Goal: Task Accomplishment & Management: Use online tool/utility

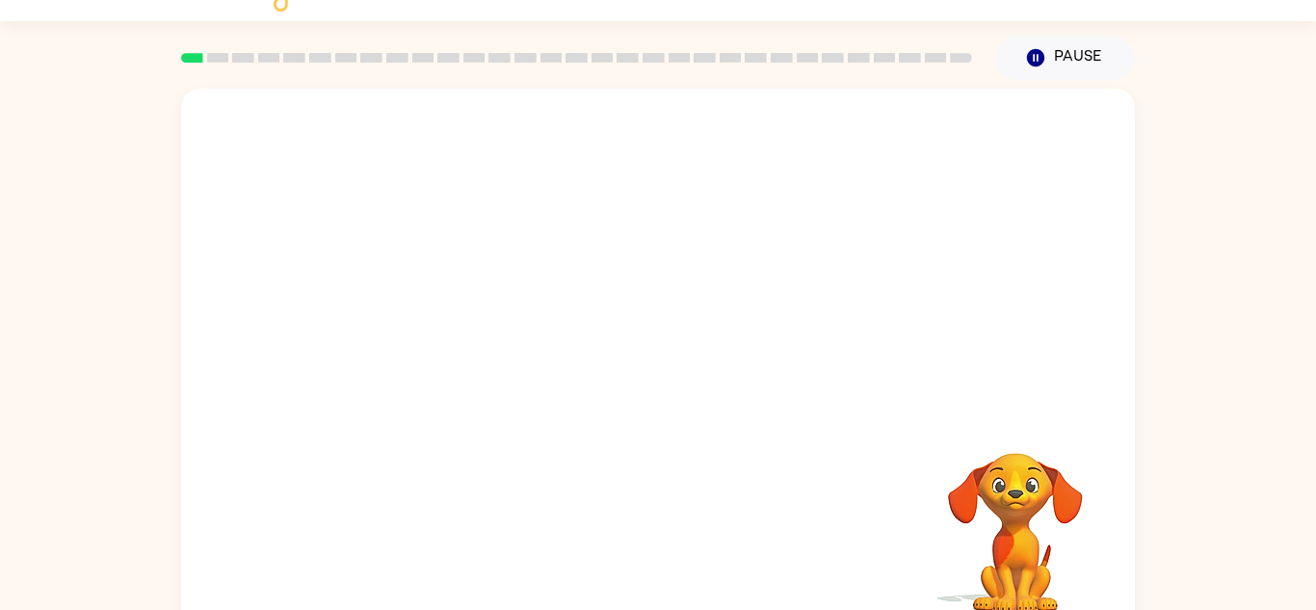
scroll to position [67, 0]
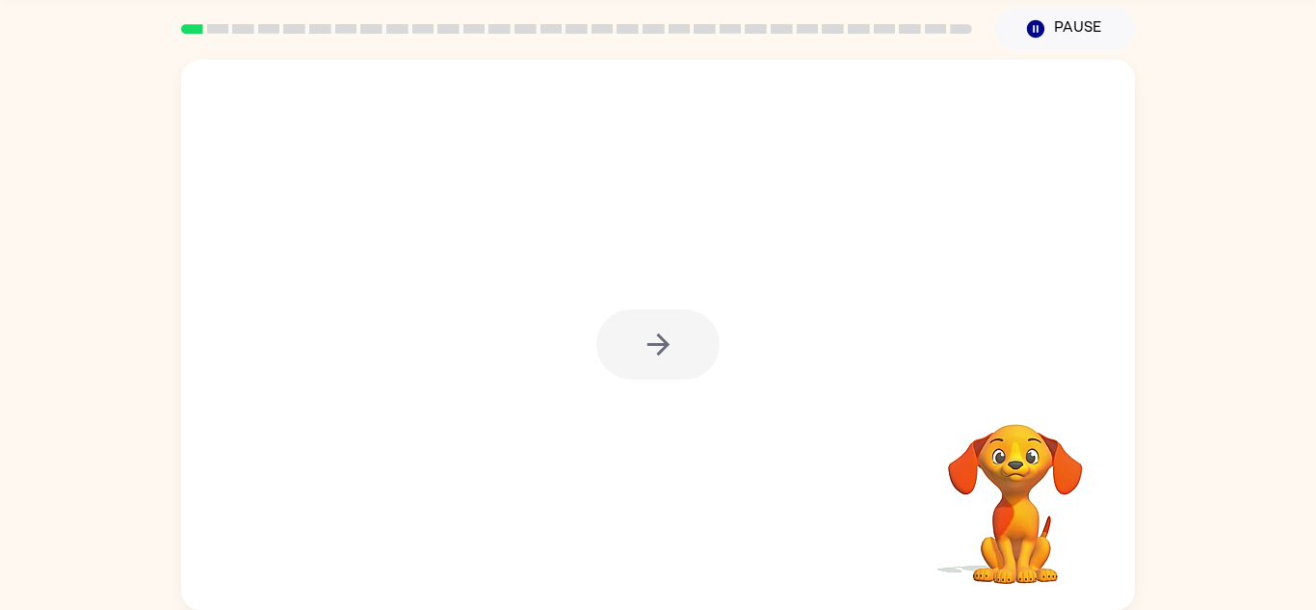
click at [669, 331] on div at bounding box center [657, 344] width 123 height 70
click at [669, 331] on icon "button" at bounding box center [659, 345] width 34 height 34
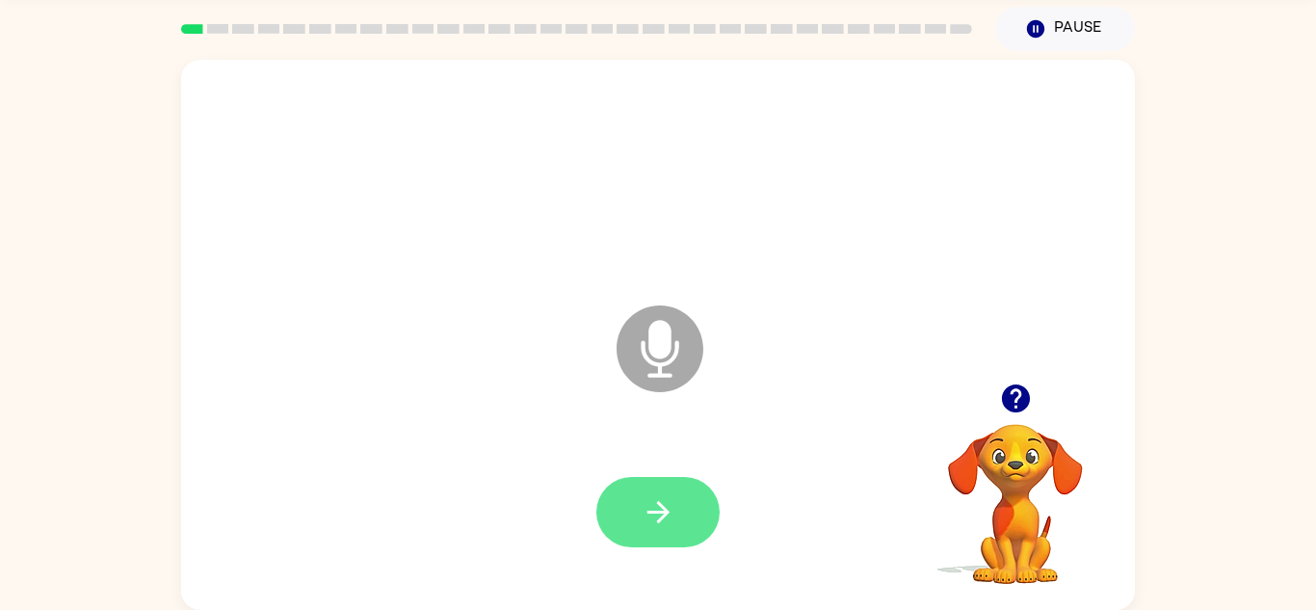
click at [659, 528] on icon "button" at bounding box center [659, 512] width 34 height 34
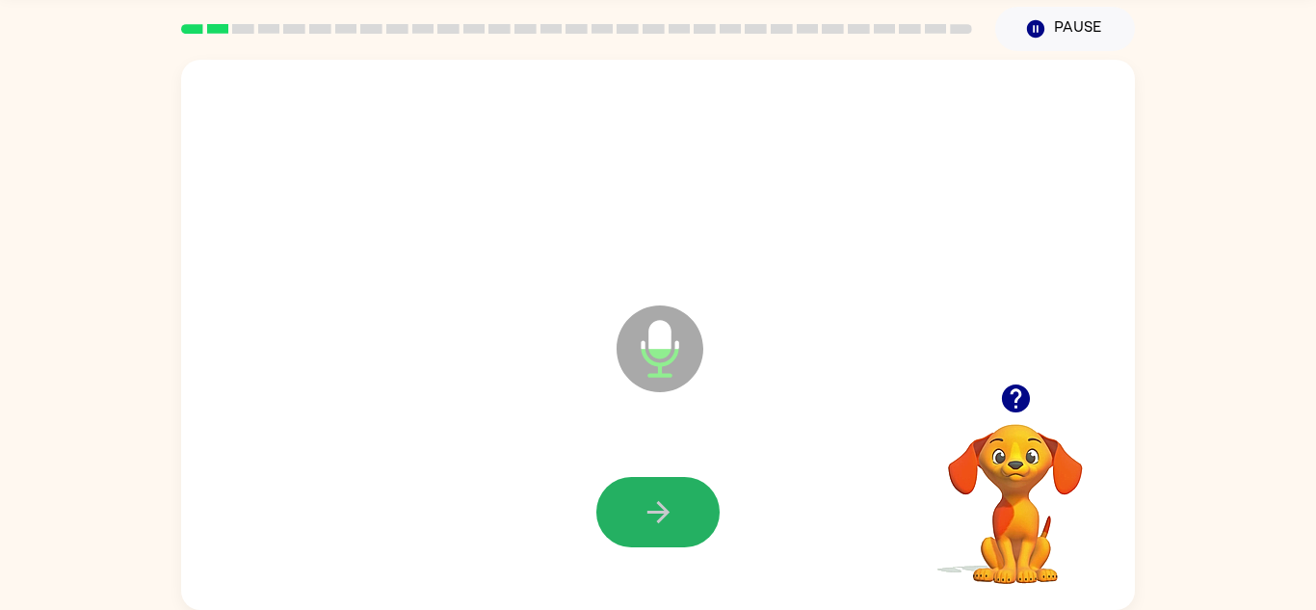
click at [659, 528] on icon "button" at bounding box center [659, 512] width 34 height 34
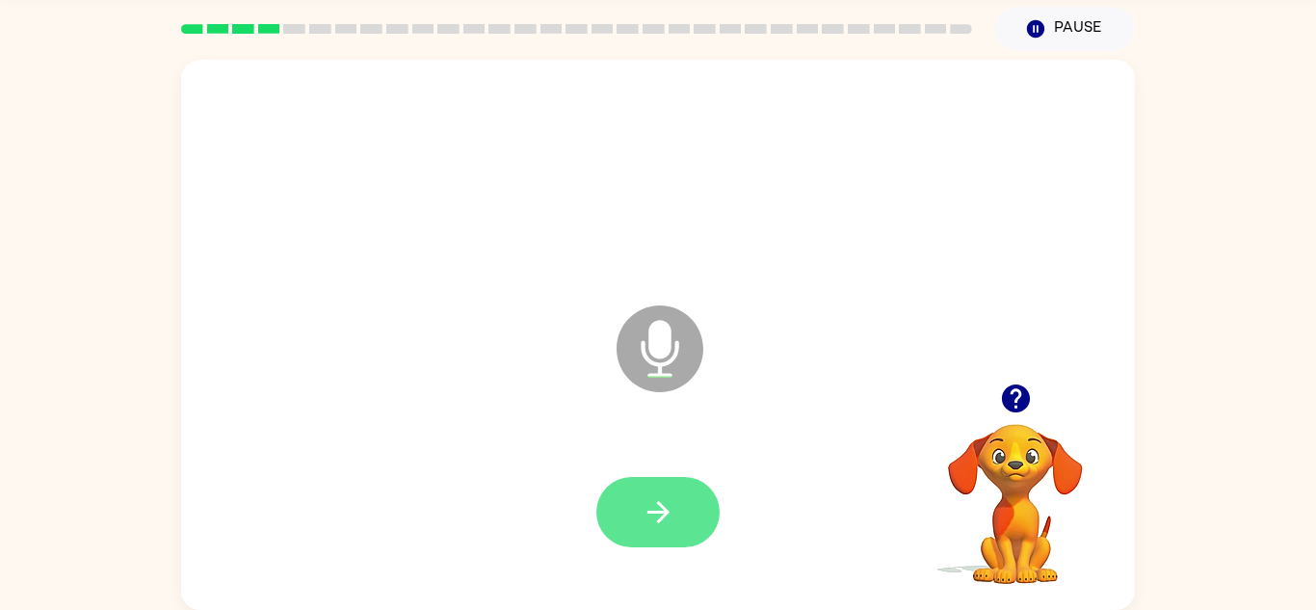
click at [658, 529] on button "button" at bounding box center [657, 512] width 123 height 70
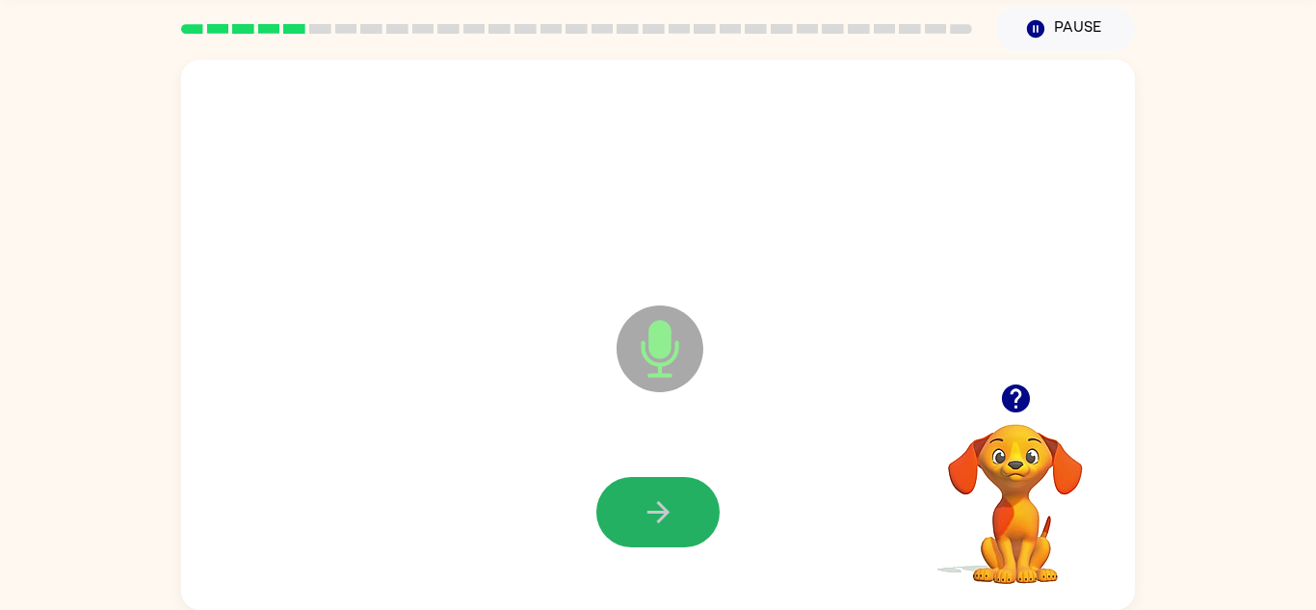
click at [658, 529] on button "button" at bounding box center [657, 512] width 123 height 70
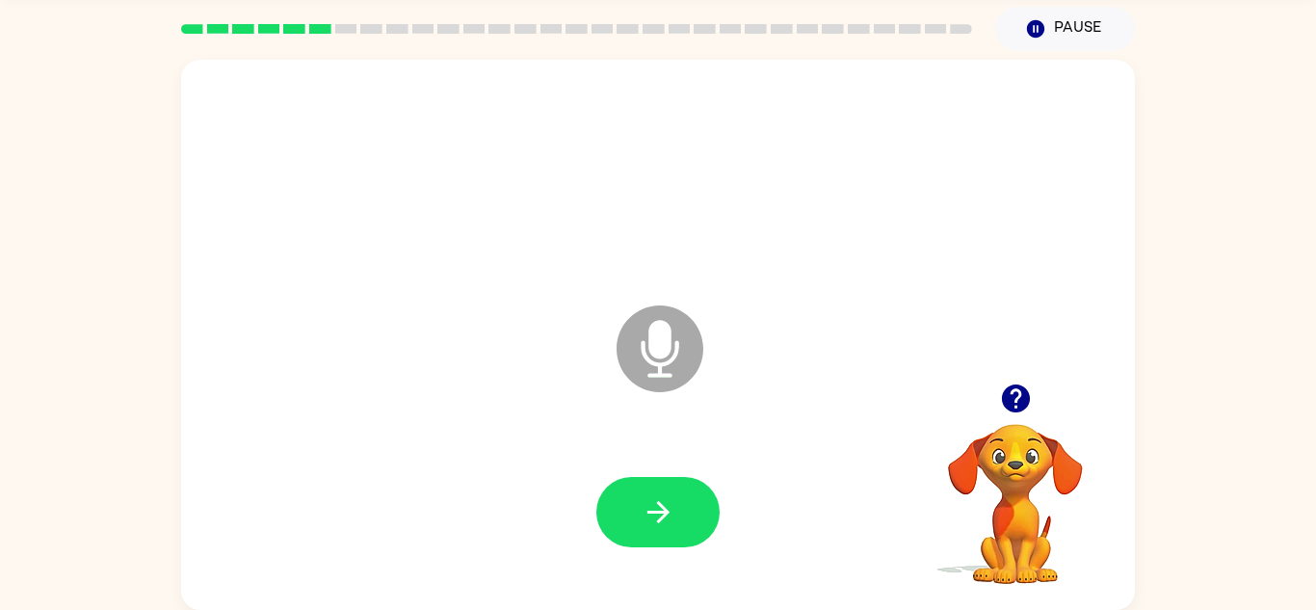
click at [658, 529] on button "button" at bounding box center [657, 512] width 123 height 70
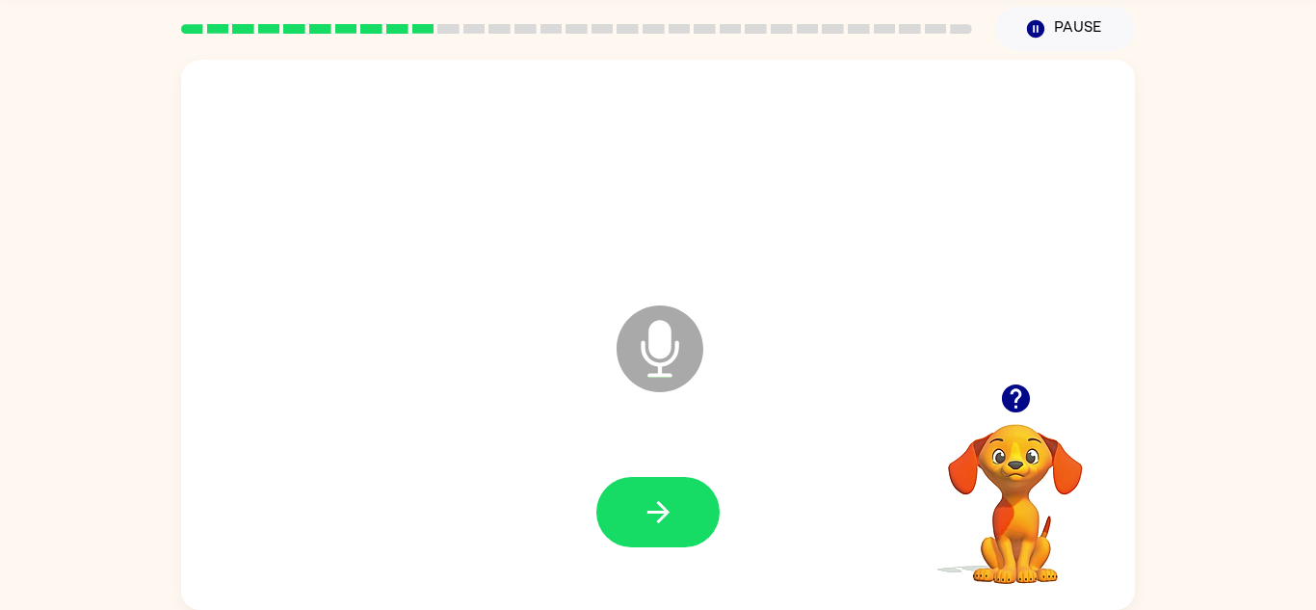
click at [658, 529] on button "button" at bounding box center [657, 512] width 123 height 70
click at [658, 525] on icon "button" at bounding box center [659, 512] width 34 height 34
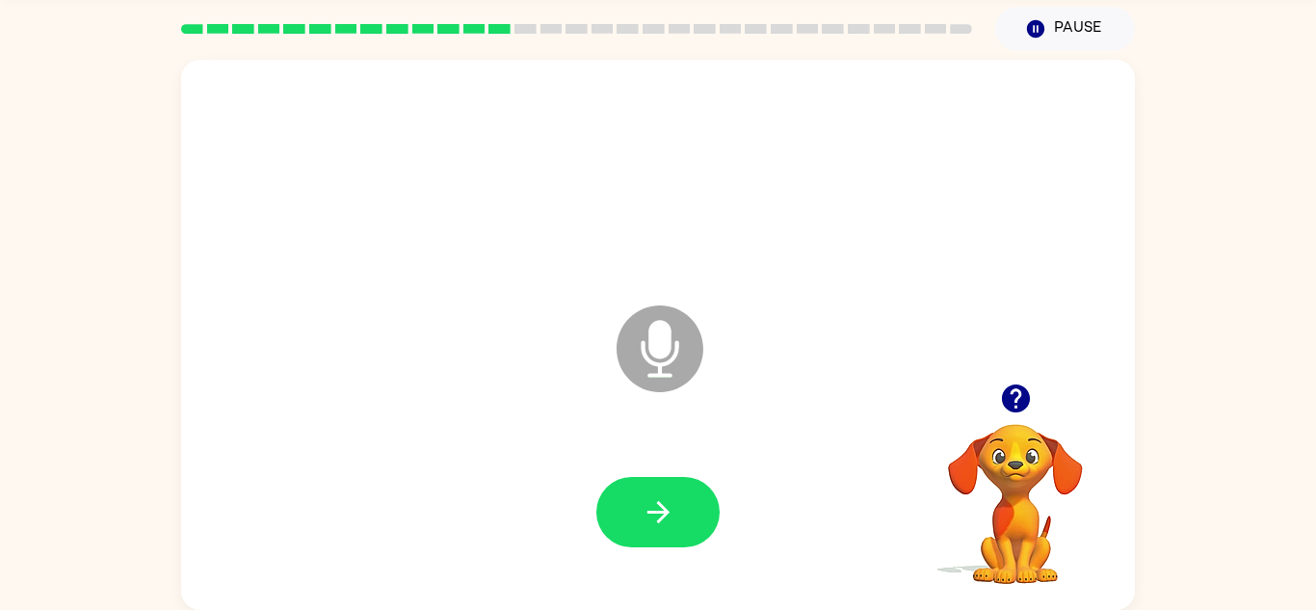
click at [658, 525] on icon "button" at bounding box center [659, 512] width 34 height 34
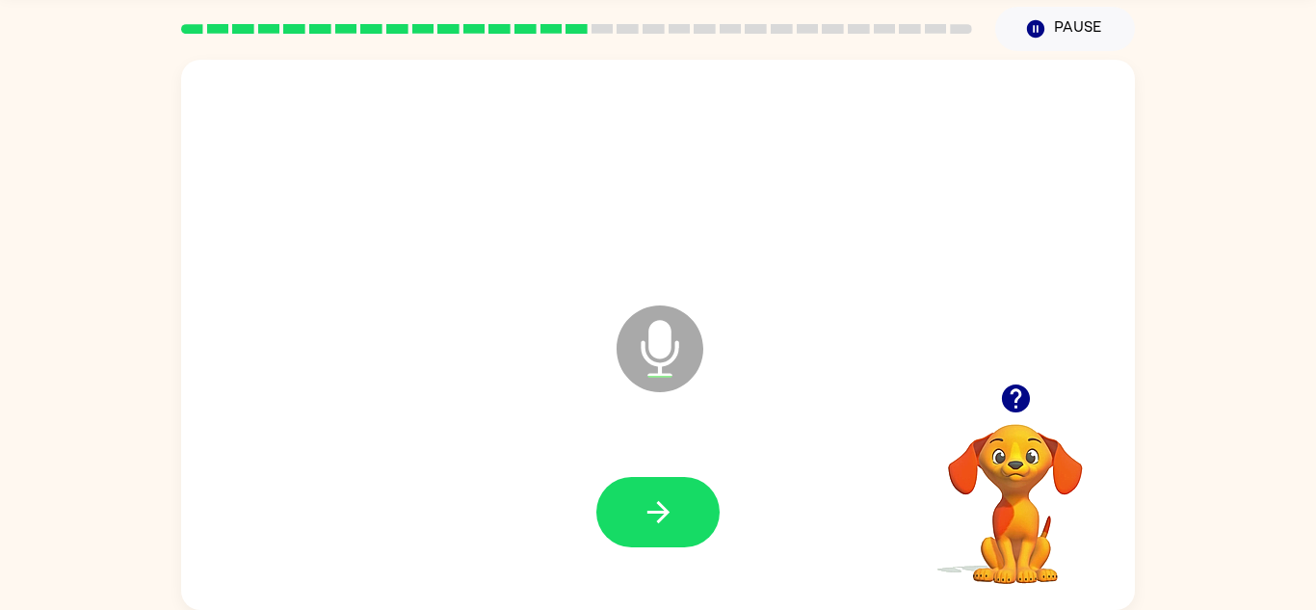
click at [658, 525] on icon "button" at bounding box center [659, 512] width 34 height 34
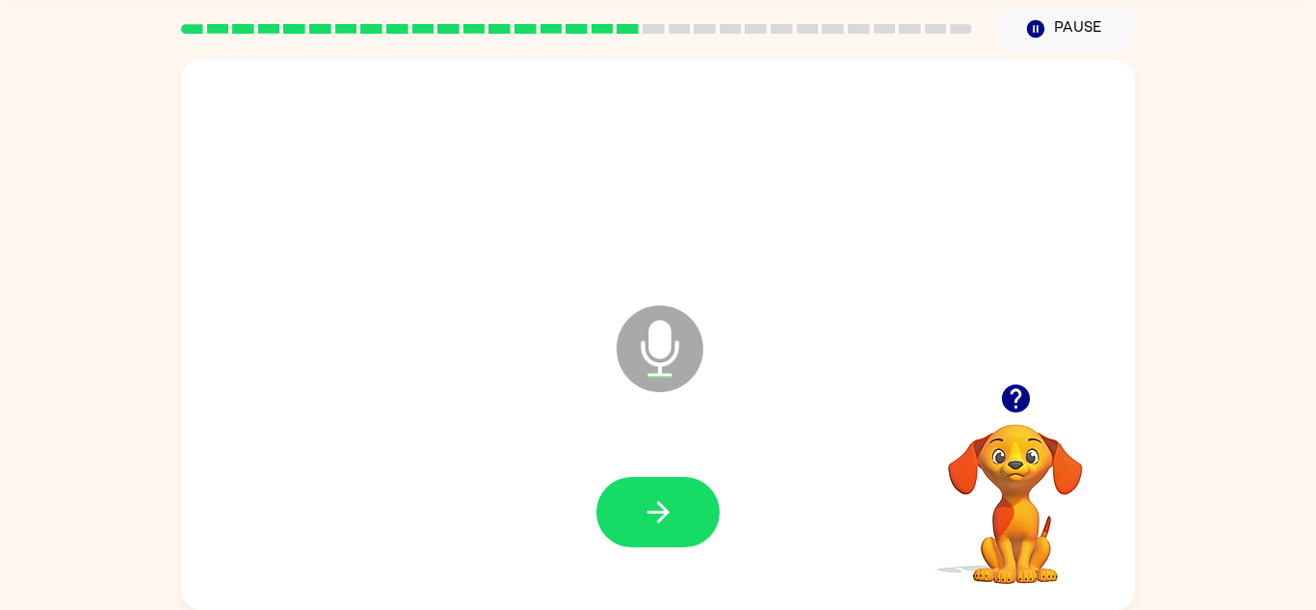
click at [658, 525] on icon "button" at bounding box center [659, 512] width 34 height 34
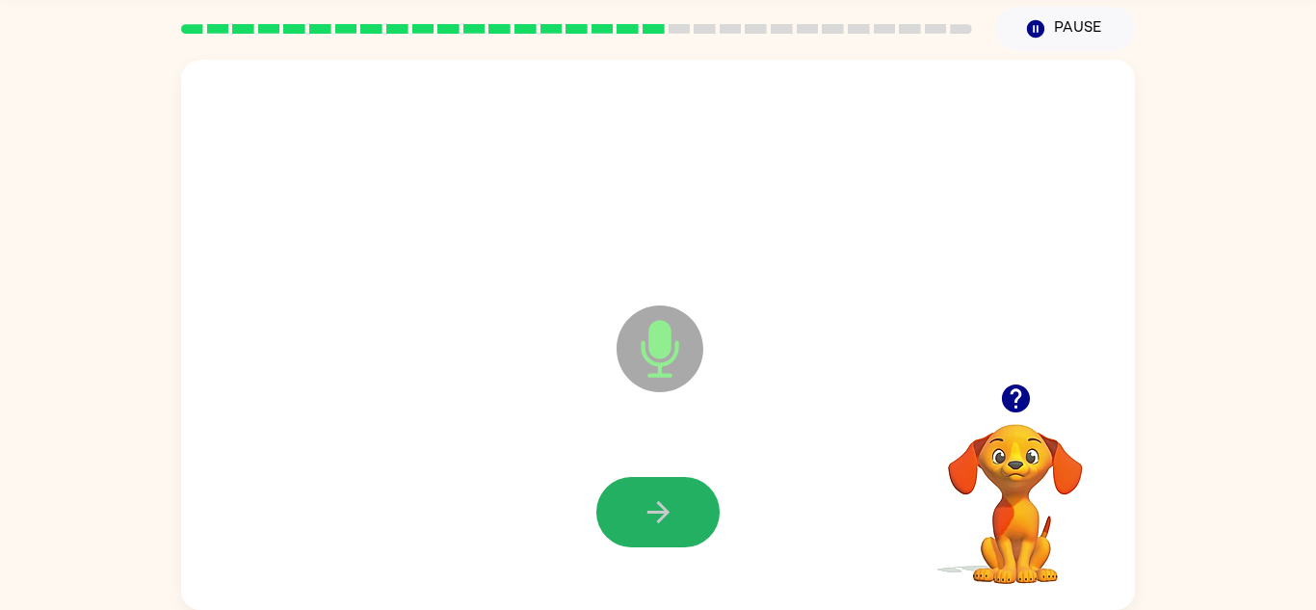
click at [658, 525] on icon "button" at bounding box center [659, 512] width 34 height 34
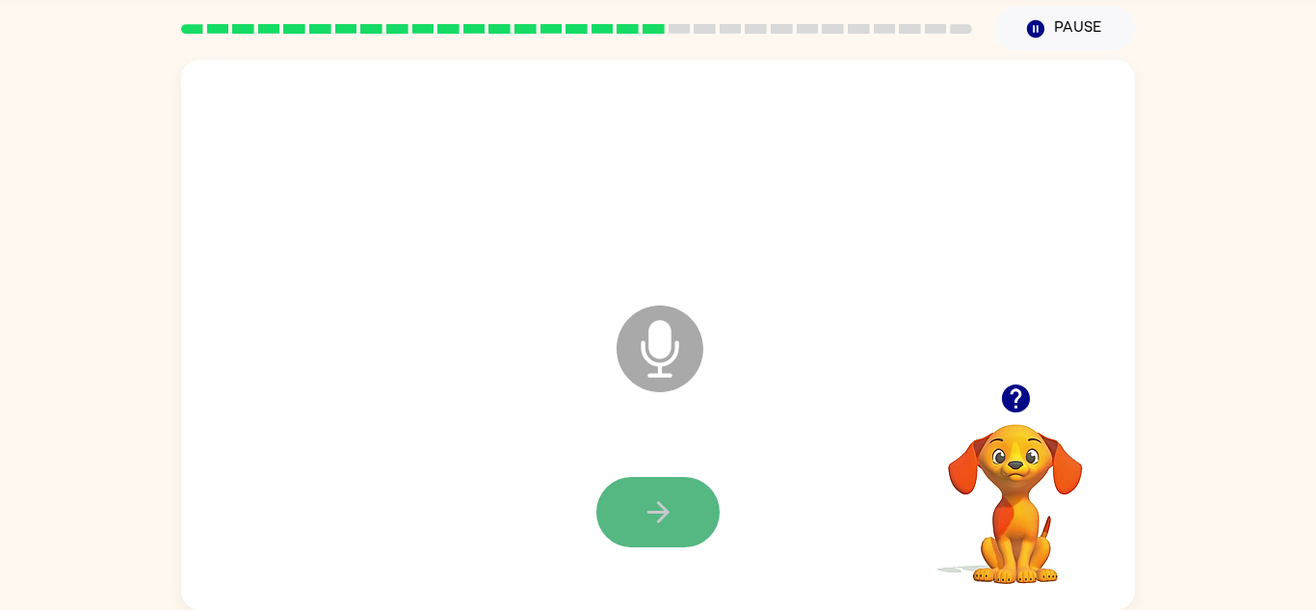
click at [658, 525] on icon "button" at bounding box center [659, 512] width 34 height 34
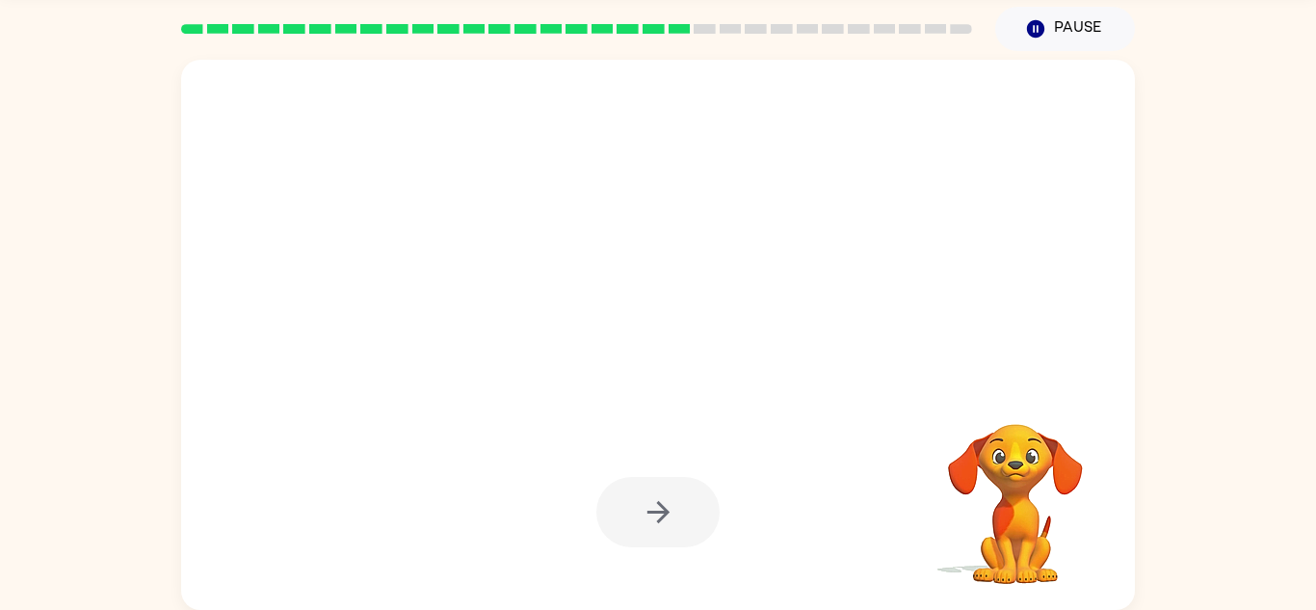
click at [658, 525] on div at bounding box center [657, 512] width 123 height 70
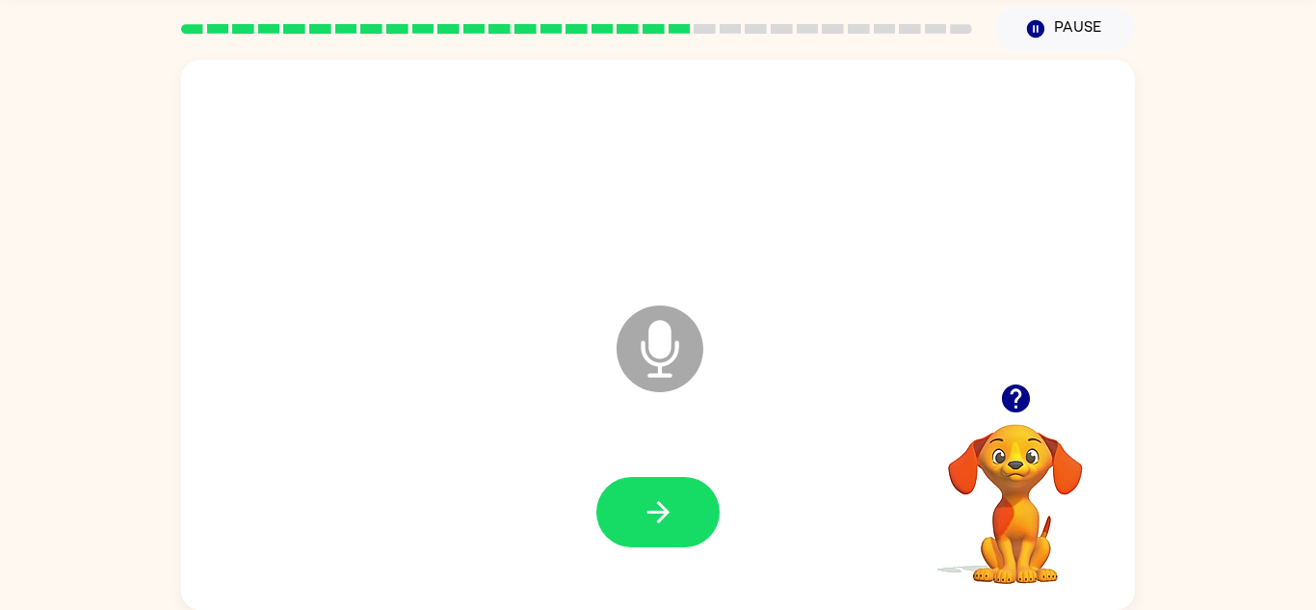
click at [658, 525] on icon "button" at bounding box center [659, 512] width 34 height 34
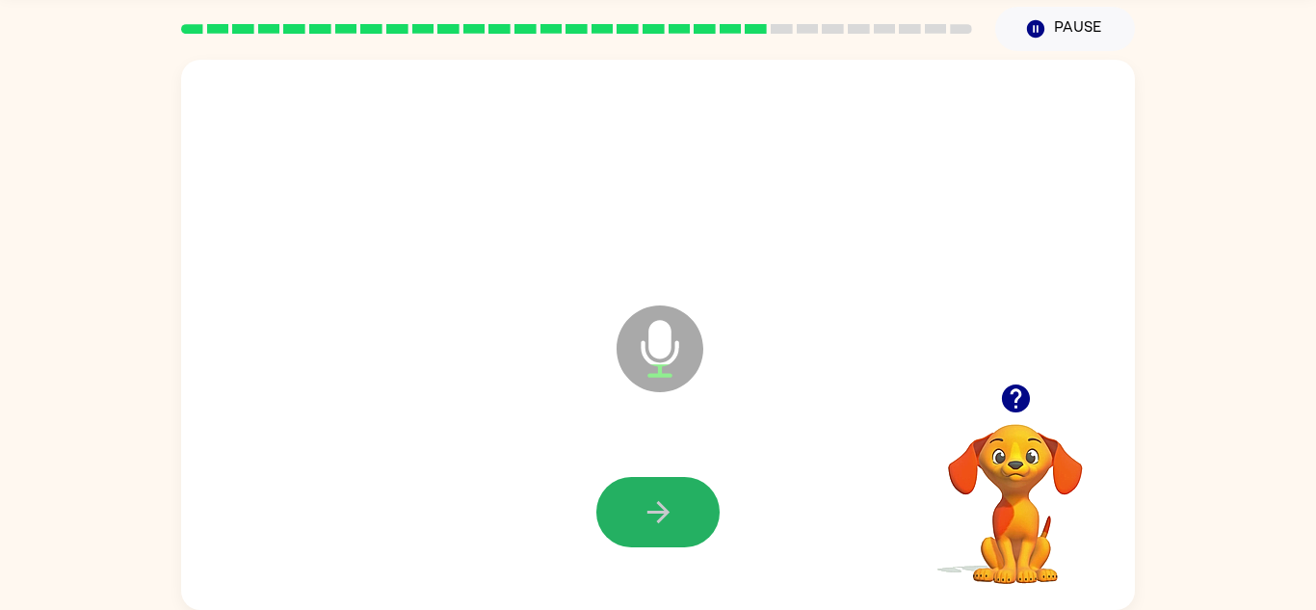
click at [658, 525] on icon "button" at bounding box center [659, 512] width 34 height 34
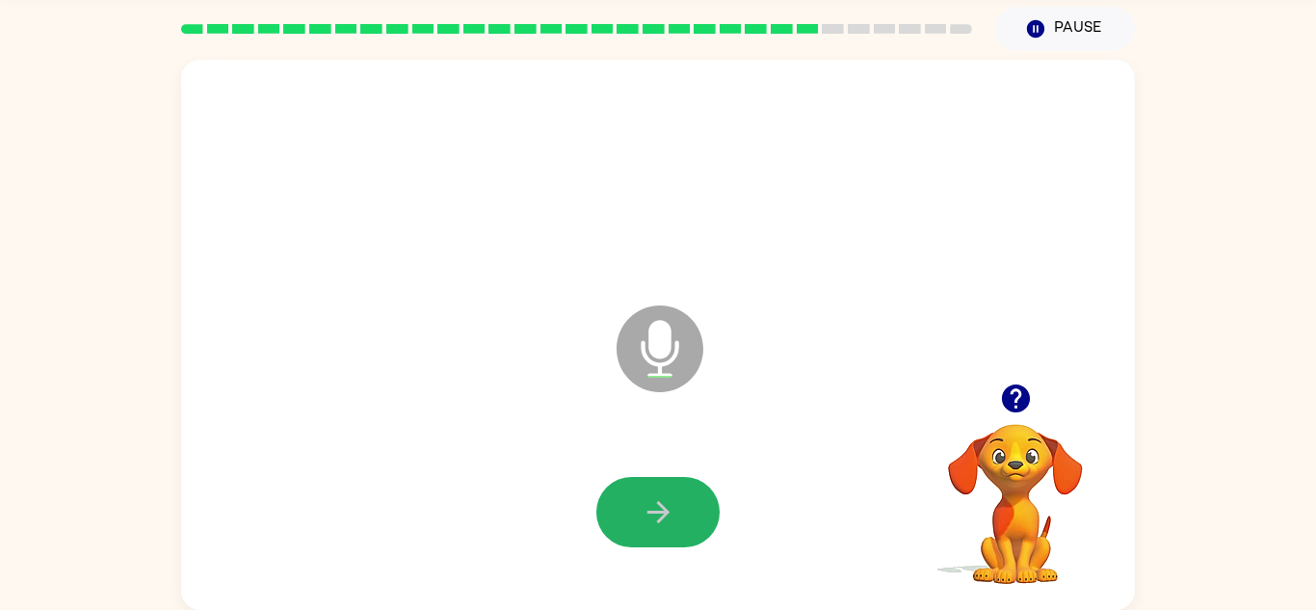
click at [658, 525] on icon "button" at bounding box center [659, 512] width 34 height 34
click at [657, 524] on icon "button" at bounding box center [659, 512] width 34 height 34
click at [665, 537] on button "button" at bounding box center [657, 512] width 123 height 70
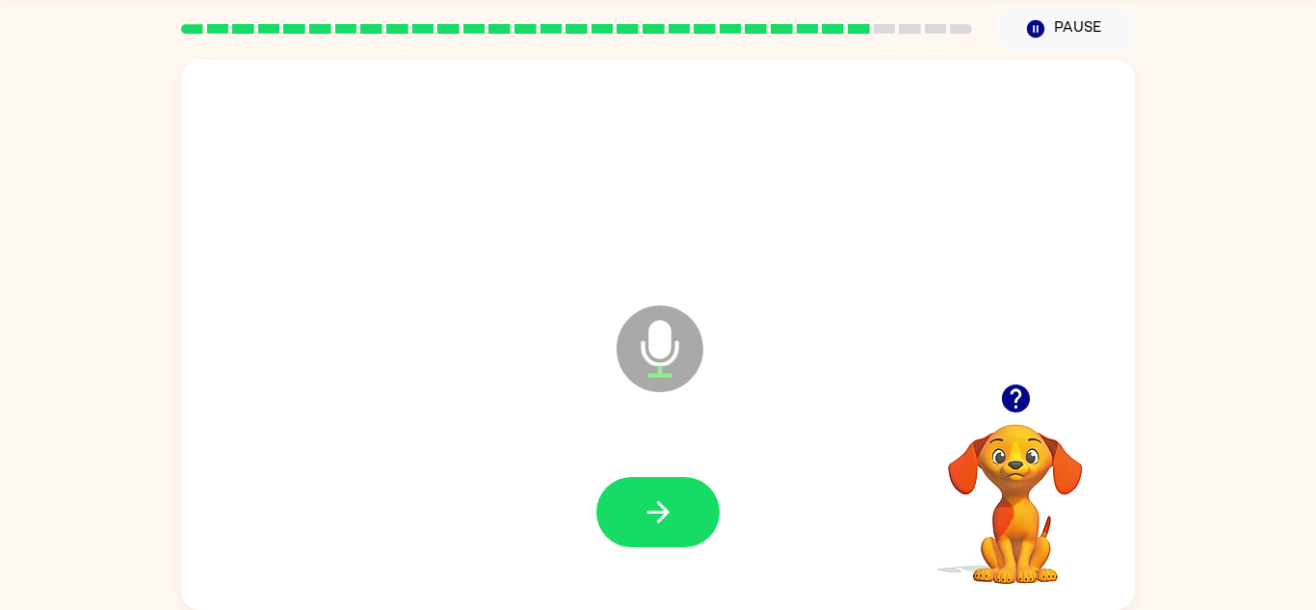
click at [665, 537] on button "button" at bounding box center [657, 512] width 123 height 70
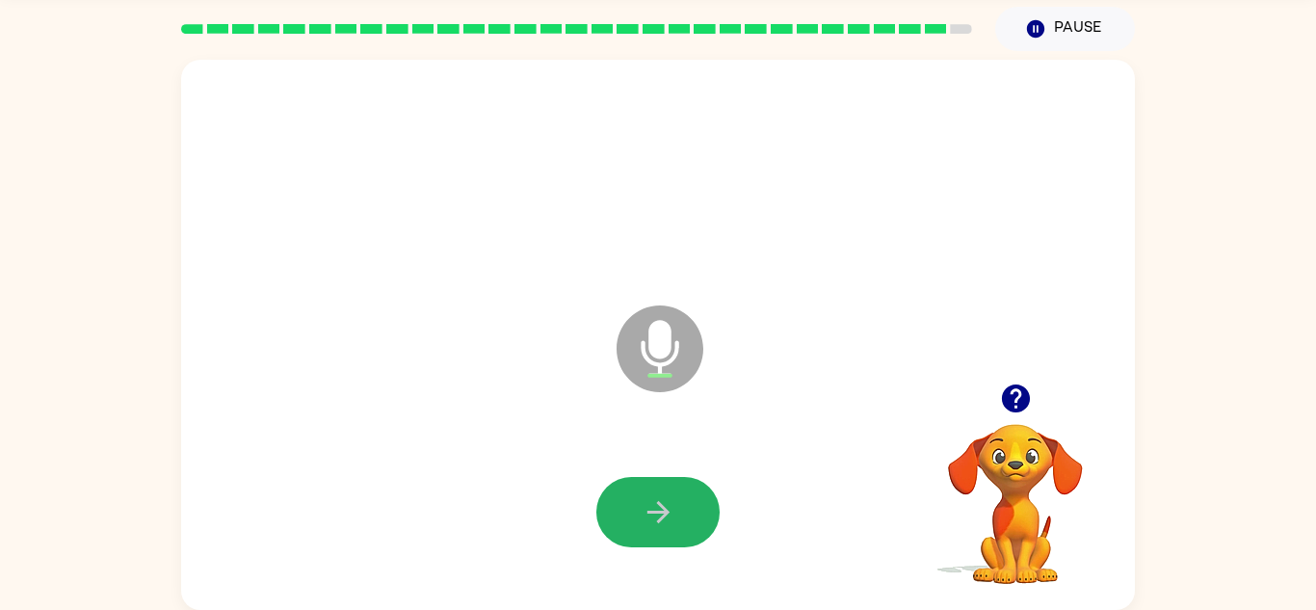
click at [665, 537] on button "button" at bounding box center [657, 512] width 123 height 70
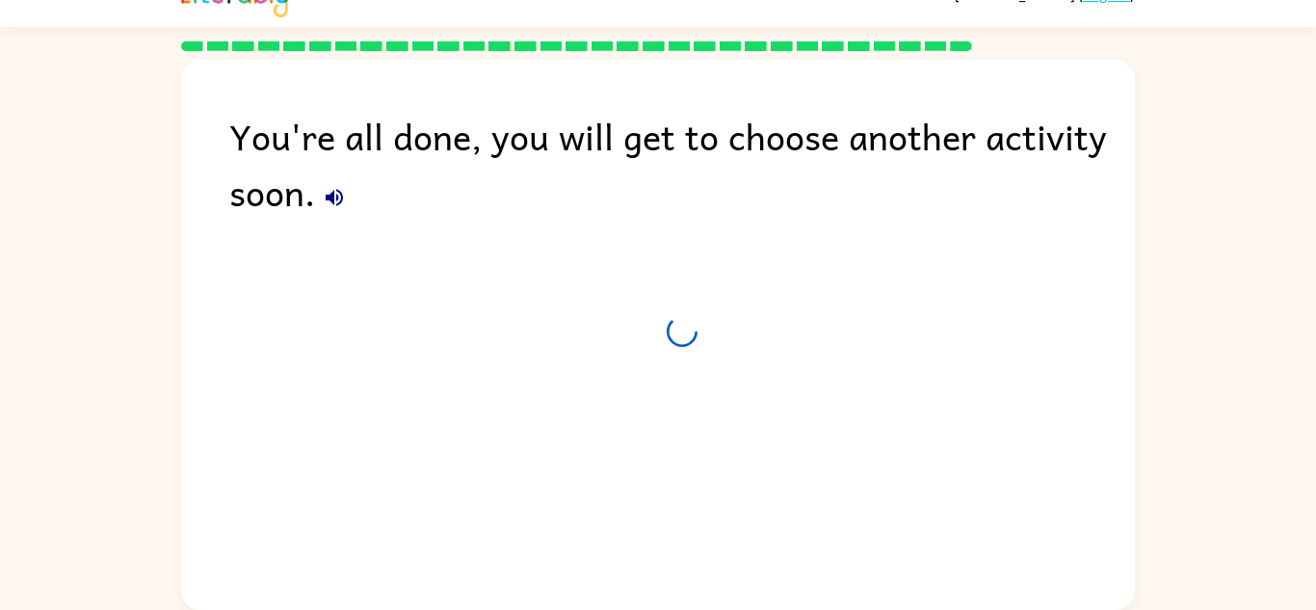
scroll to position [33, 0]
click at [329, 197] on icon "button" at bounding box center [334, 197] width 17 height 17
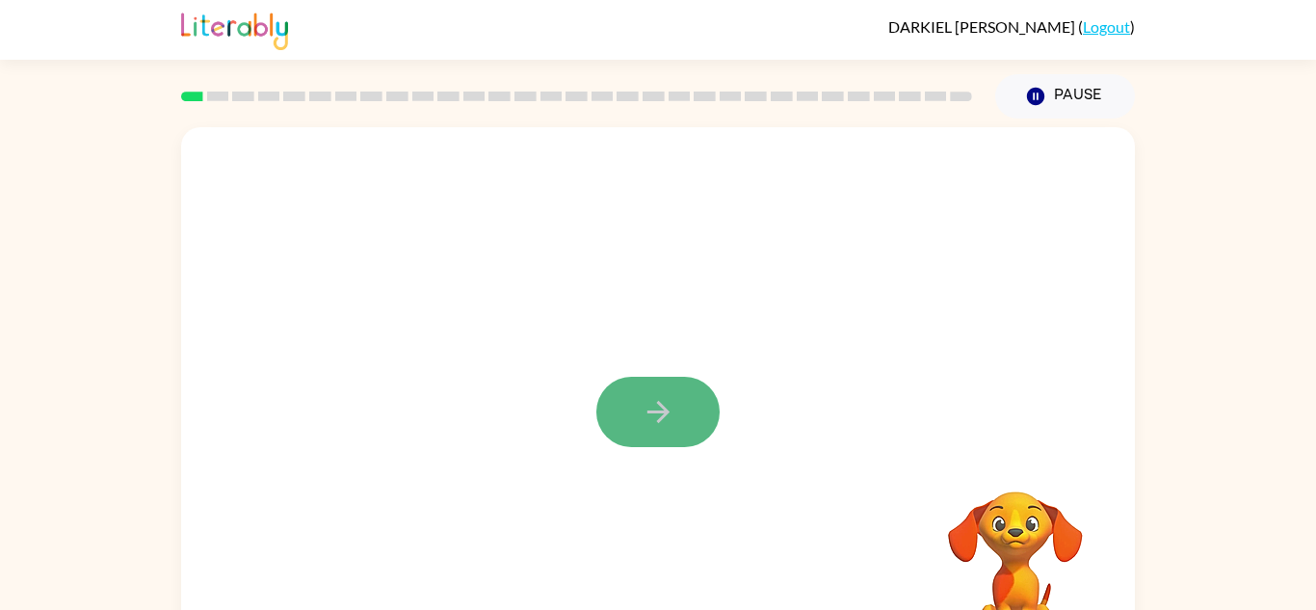
click at [669, 424] on icon "button" at bounding box center [659, 412] width 34 height 34
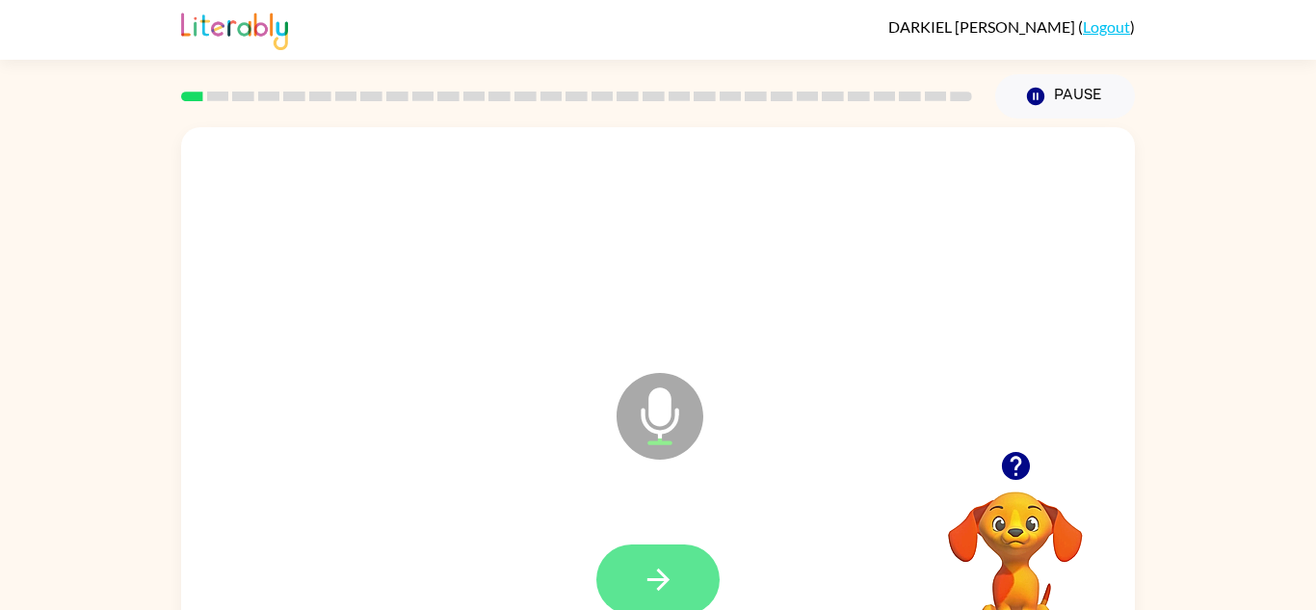
click at [661, 577] on icon "button" at bounding box center [659, 580] width 34 height 34
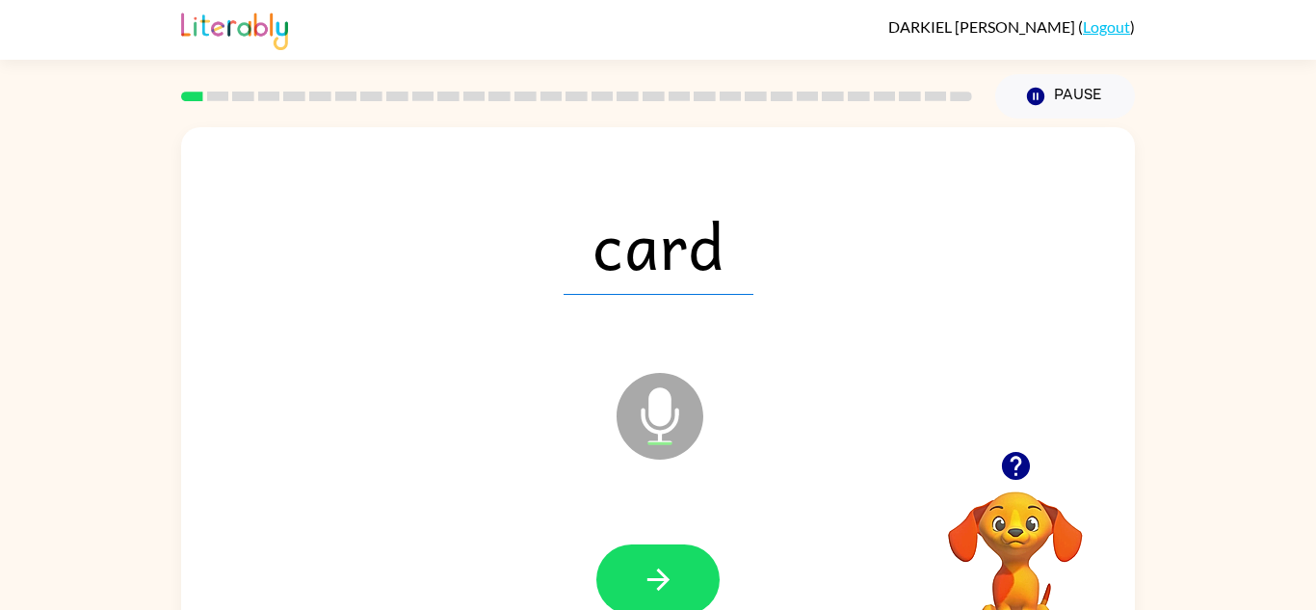
click at [661, 577] on icon "button" at bounding box center [659, 580] width 34 height 34
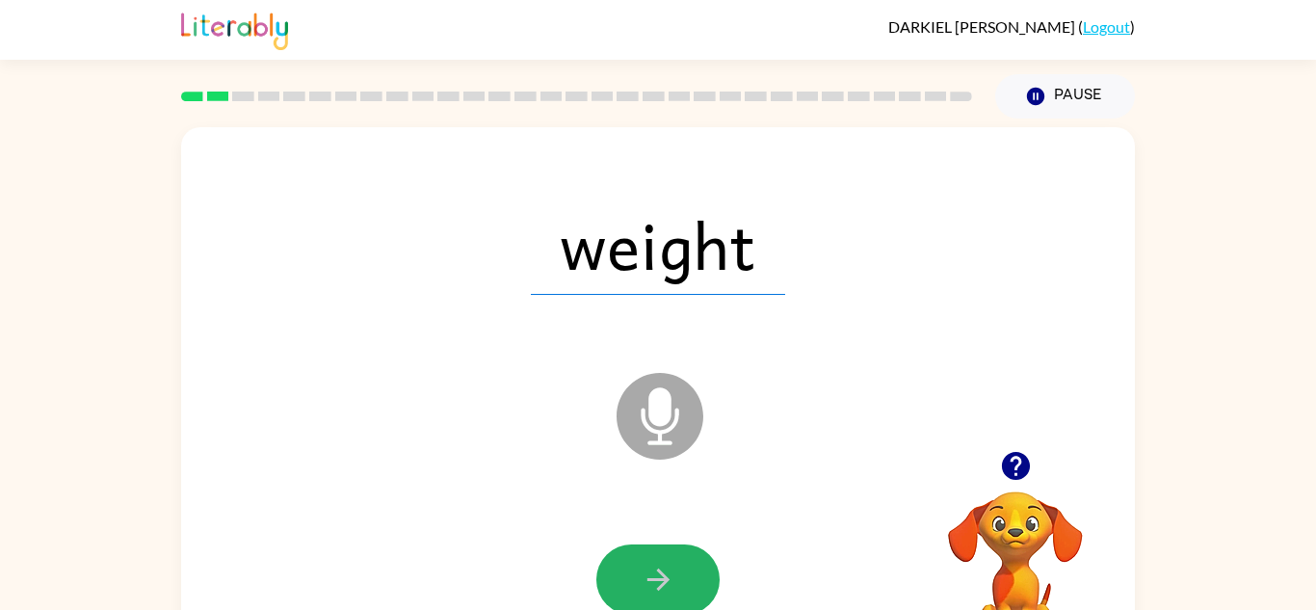
click at [661, 577] on icon "button" at bounding box center [659, 580] width 34 height 34
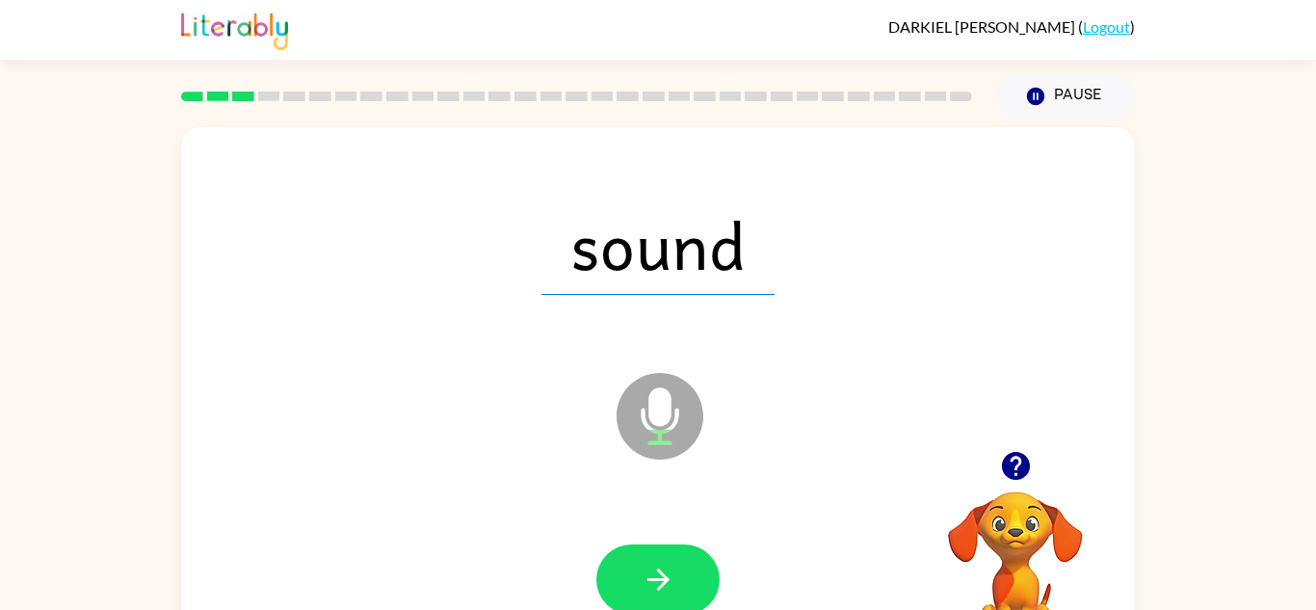
click at [661, 577] on icon "button" at bounding box center [659, 580] width 34 height 34
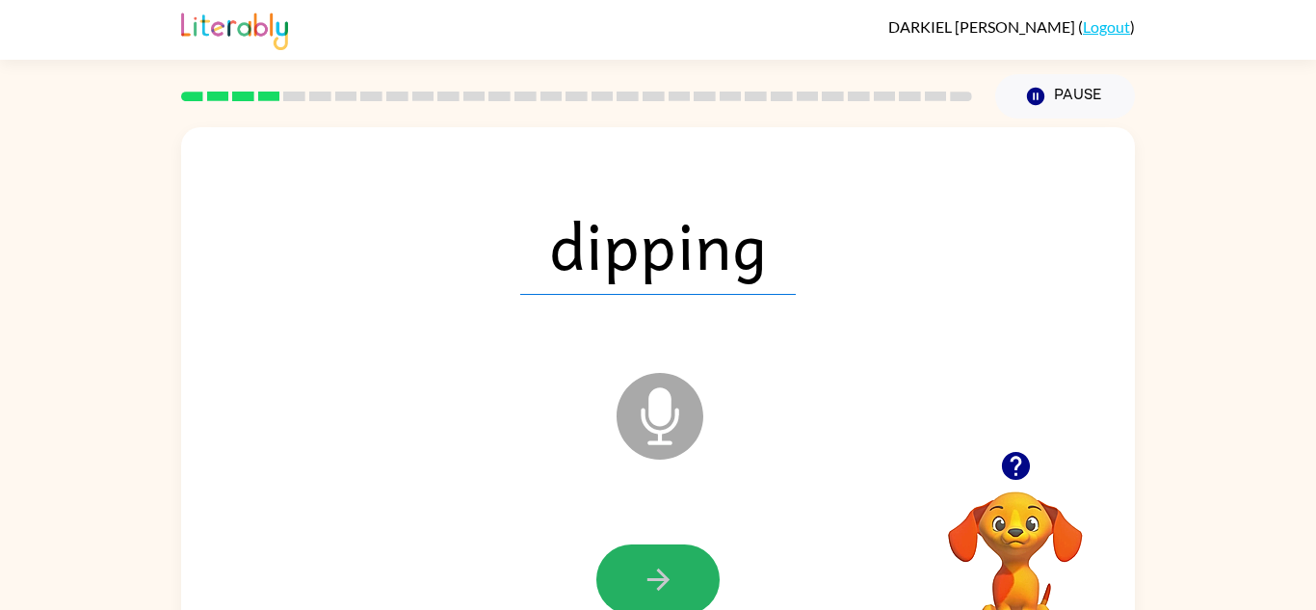
click at [661, 577] on icon "button" at bounding box center [659, 580] width 34 height 34
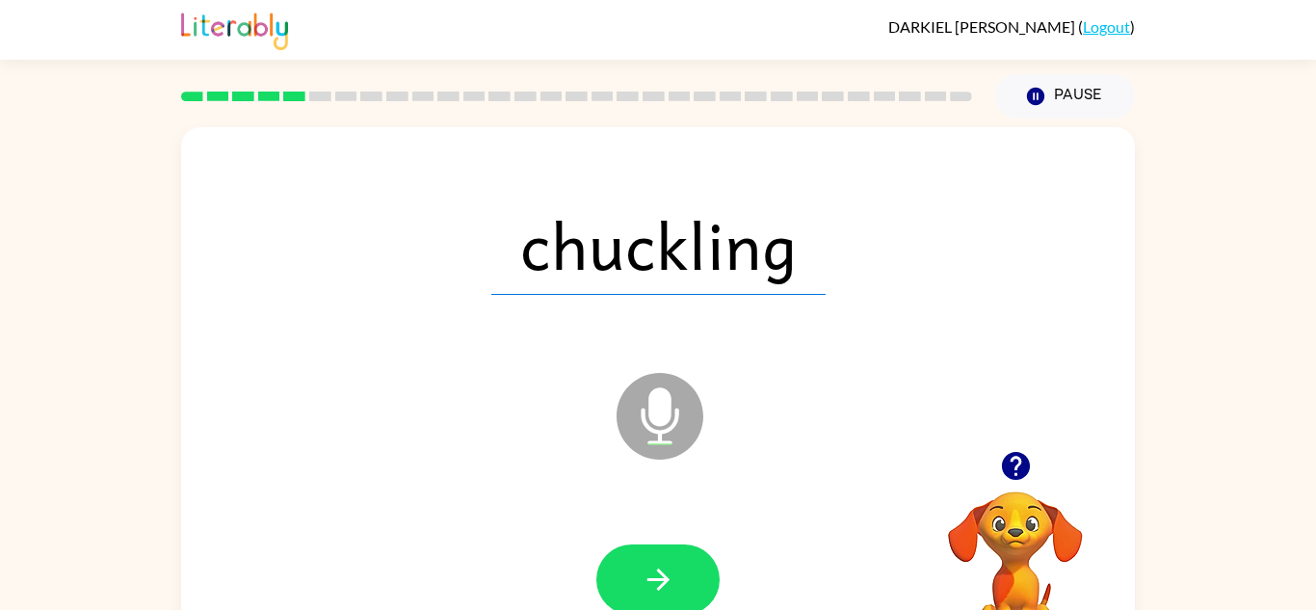
click at [661, 577] on icon "button" at bounding box center [659, 580] width 34 height 34
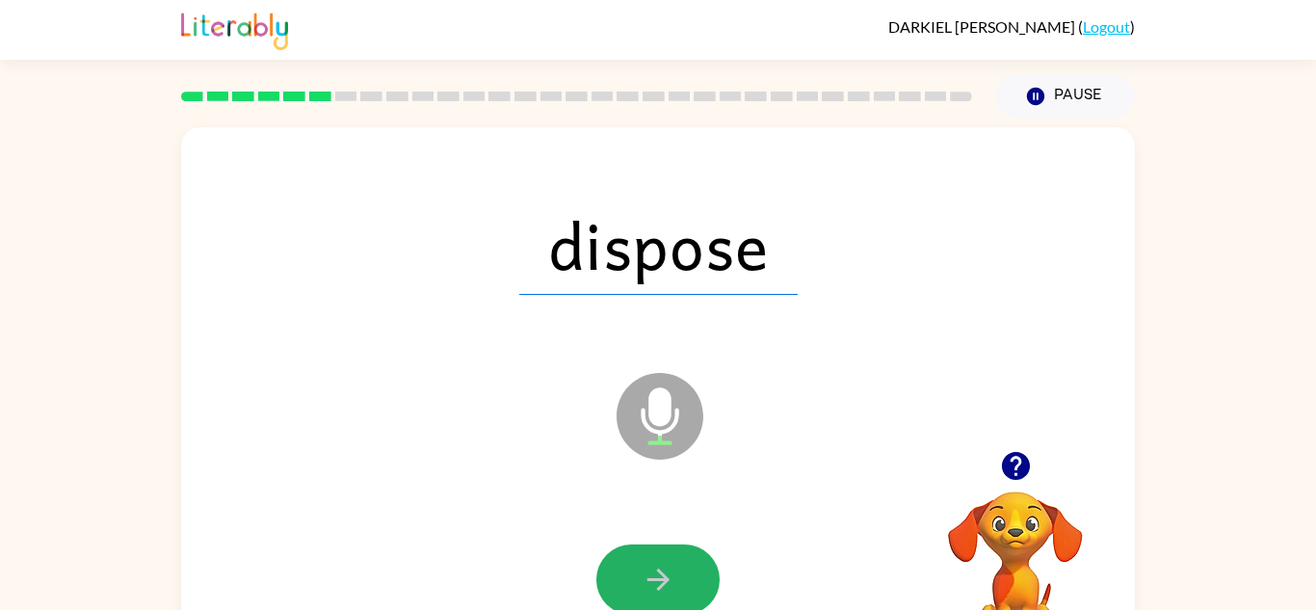
click at [661, 577] on icon "button" at bounding box center [659, 580] width 34 height 34
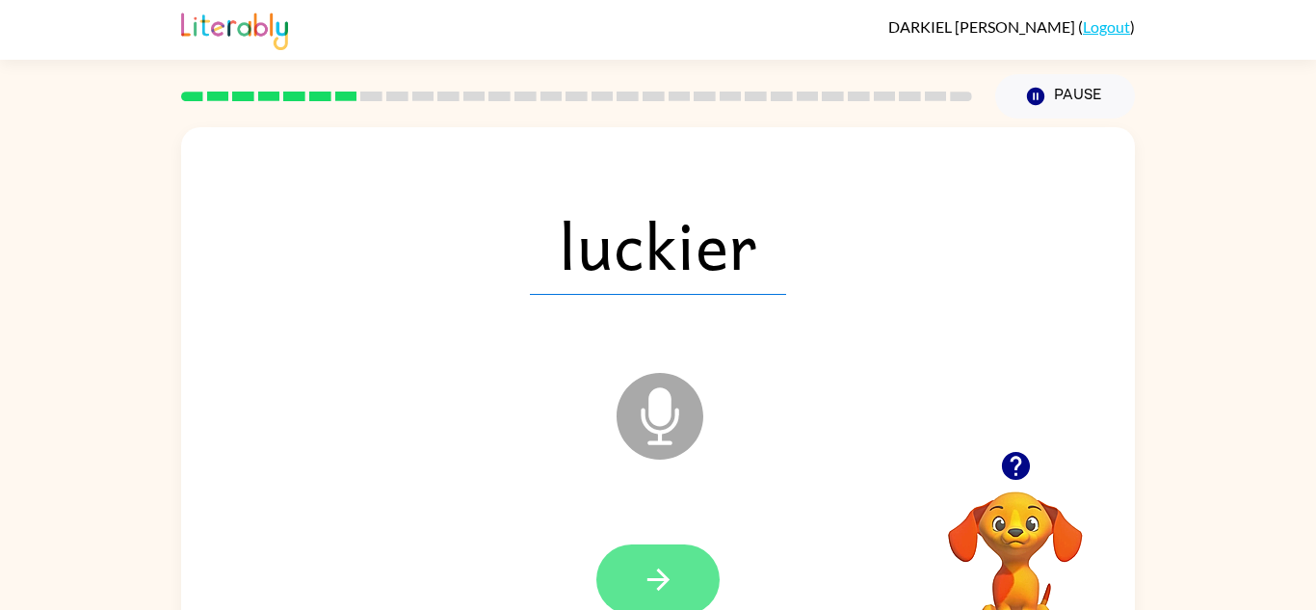
click at [661, 580] on icon "button" at bounding box center [658, 580] width 22 height 22
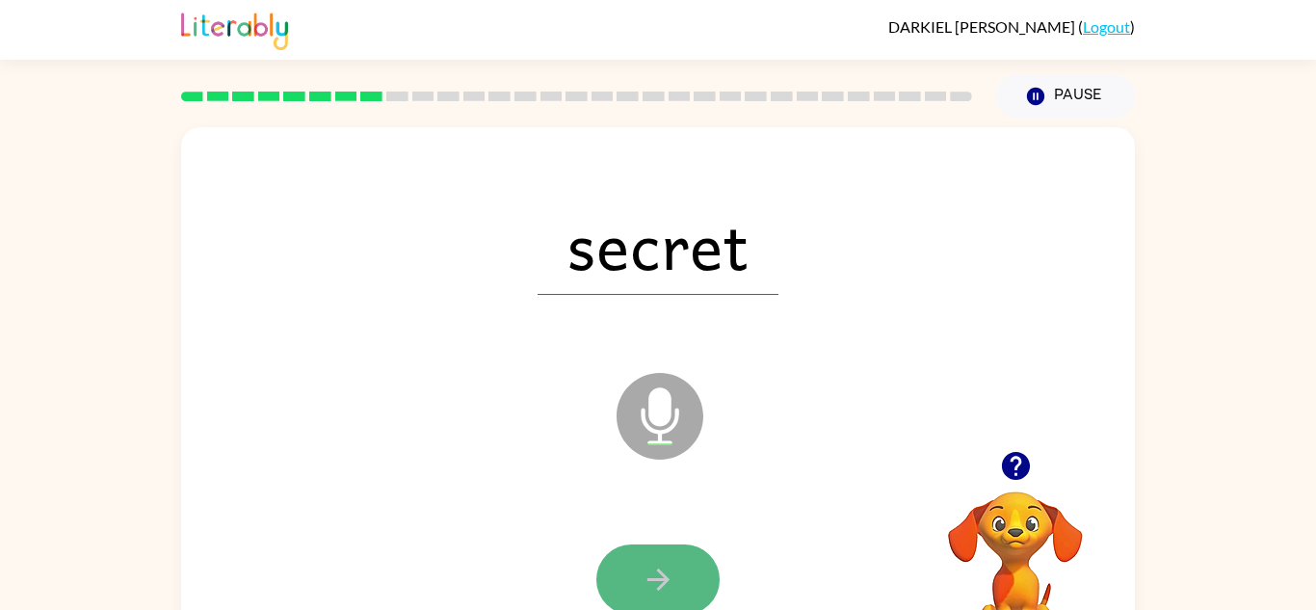
click at [661, 580] on icon "button" at bounding box center [658, 580] width 22 height 22
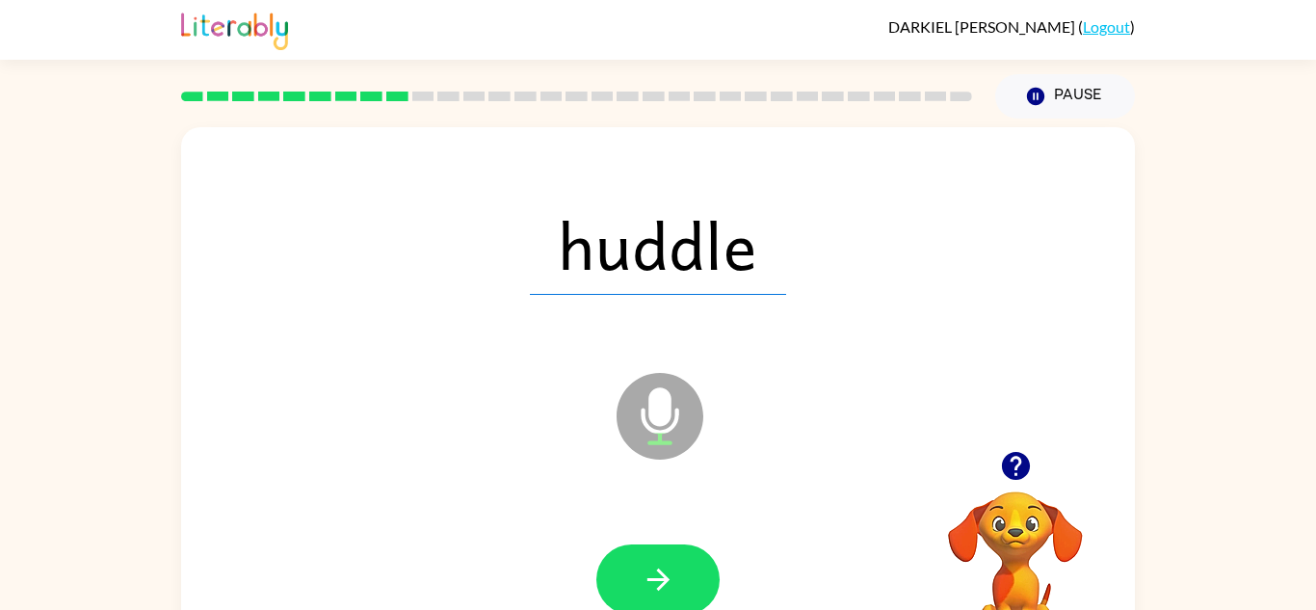
click at [661, 580] on icon "button" at bounding box center [658, 580] width 22 height 22
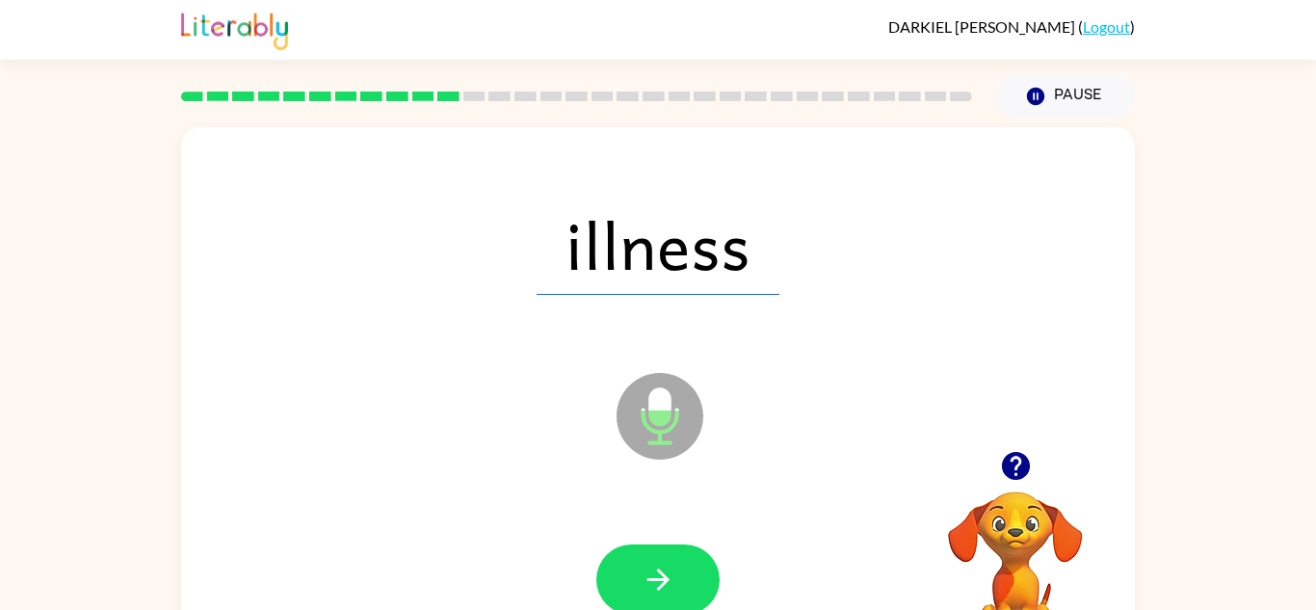
click at [661, 580] on icon "button" at bounding box center [658, 580] width 22 height 22
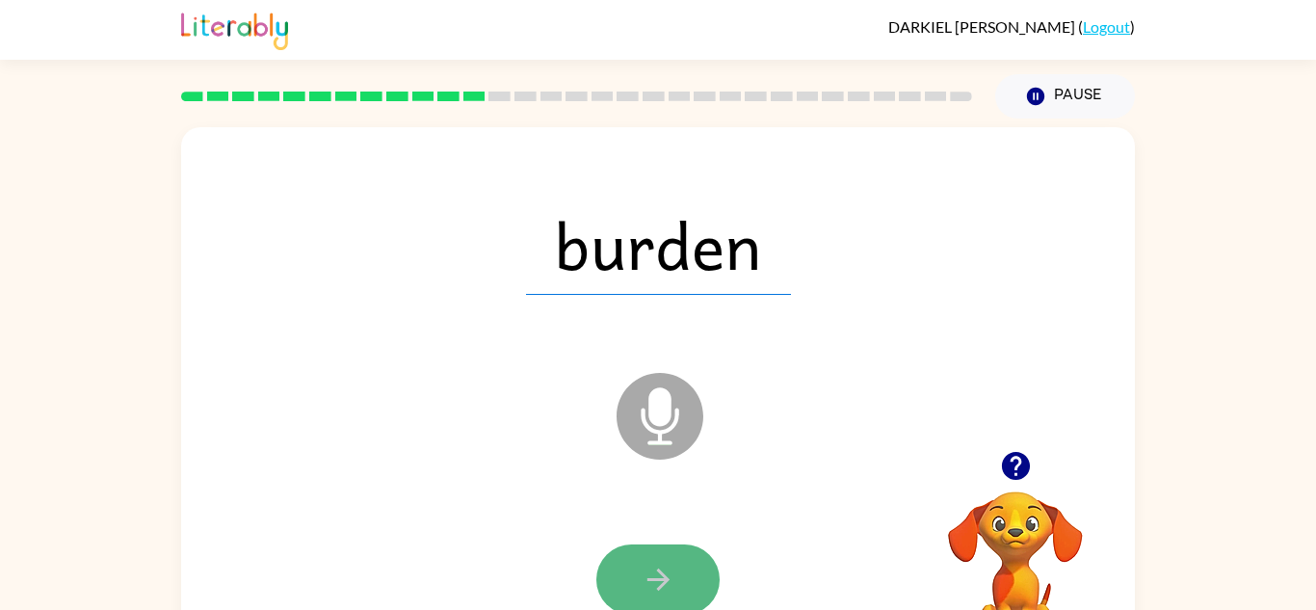
click at [662, 581] on icon "button" at bounding box center [659, 580] width 34 height 34
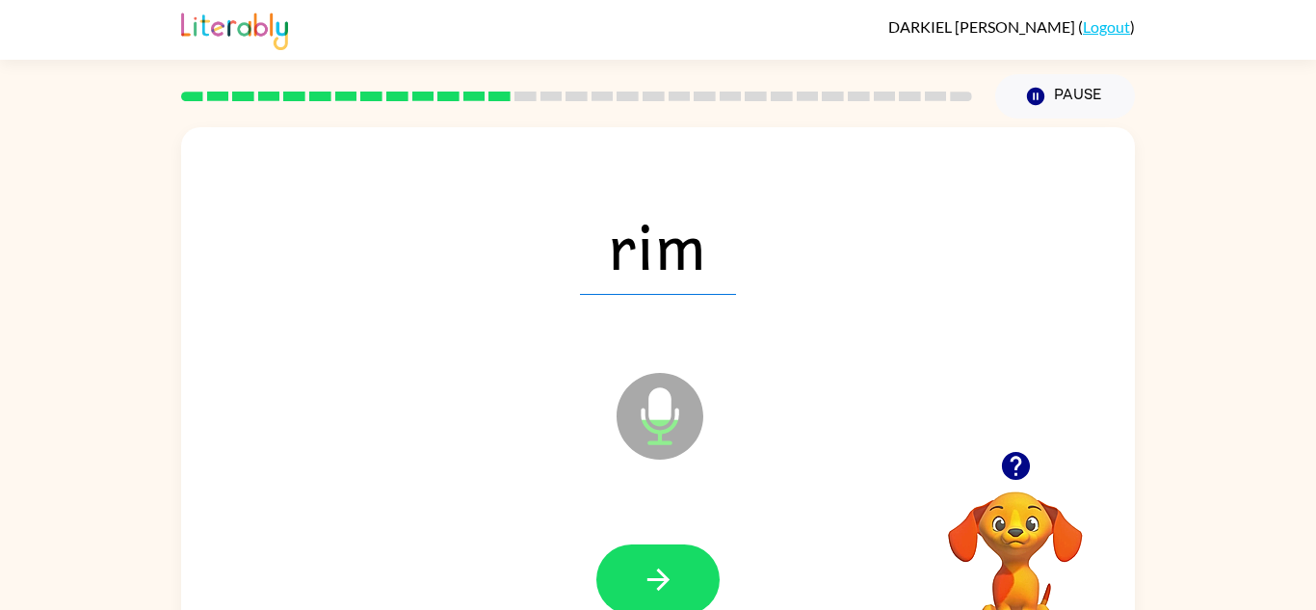
click at [662, 581] on icon "button" at bounding box center [659, 580] width 34 height 34
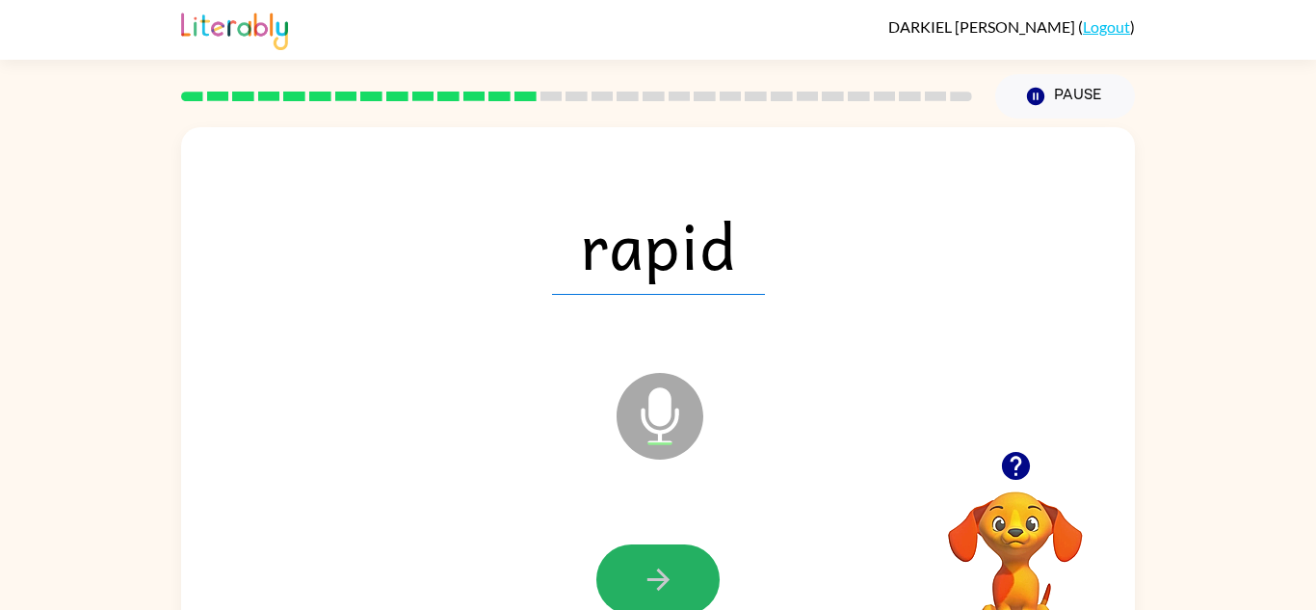
click at [662, 581] on icon "button" at bounding box center [659, 580] width 34 height 34
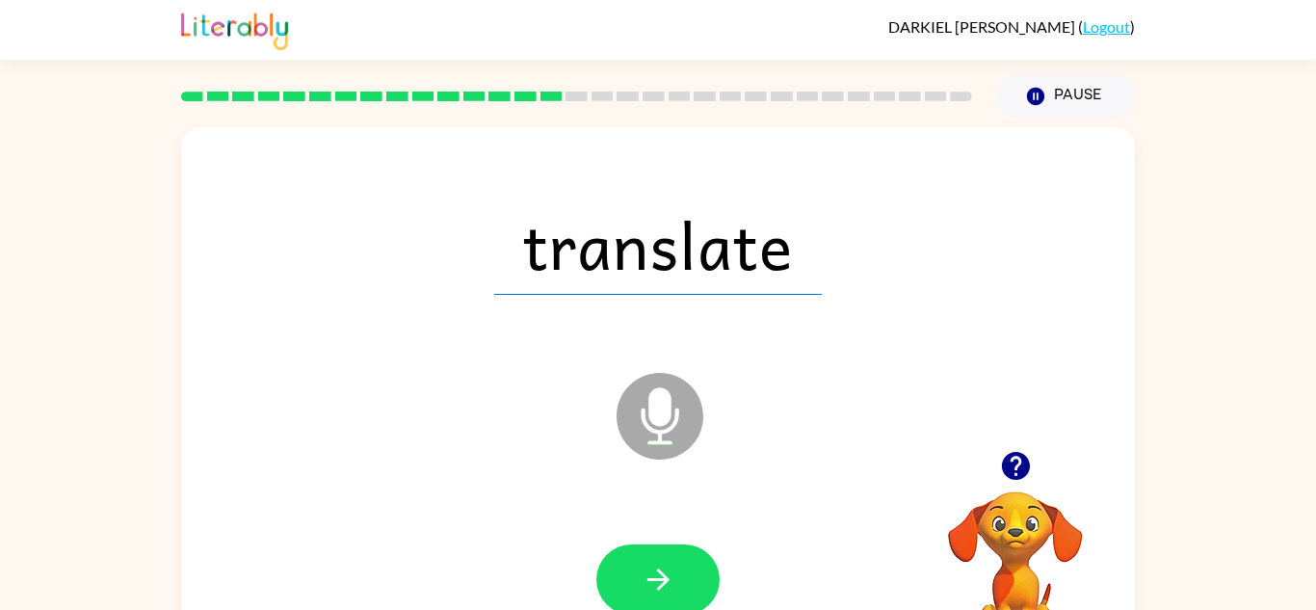
click at [662, 581] on icon "button" at bounding box center [659, 580] width 34 height 34
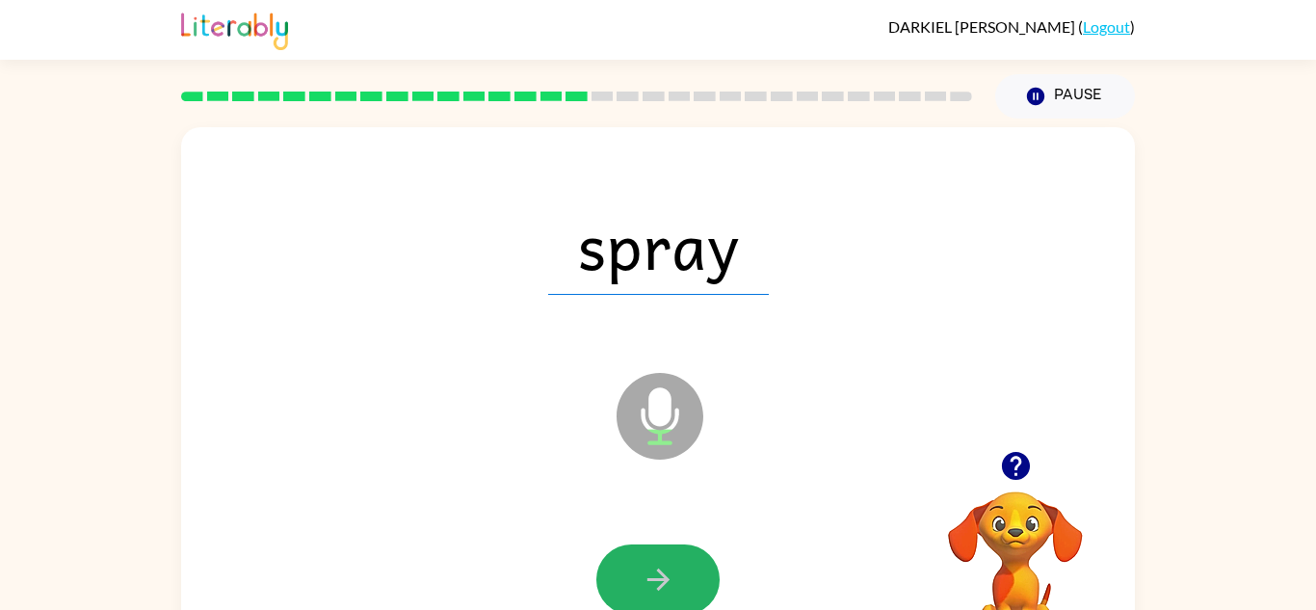
click at [662, 581] on icon "button" at bounding box center [659, 580] width 34 height 34
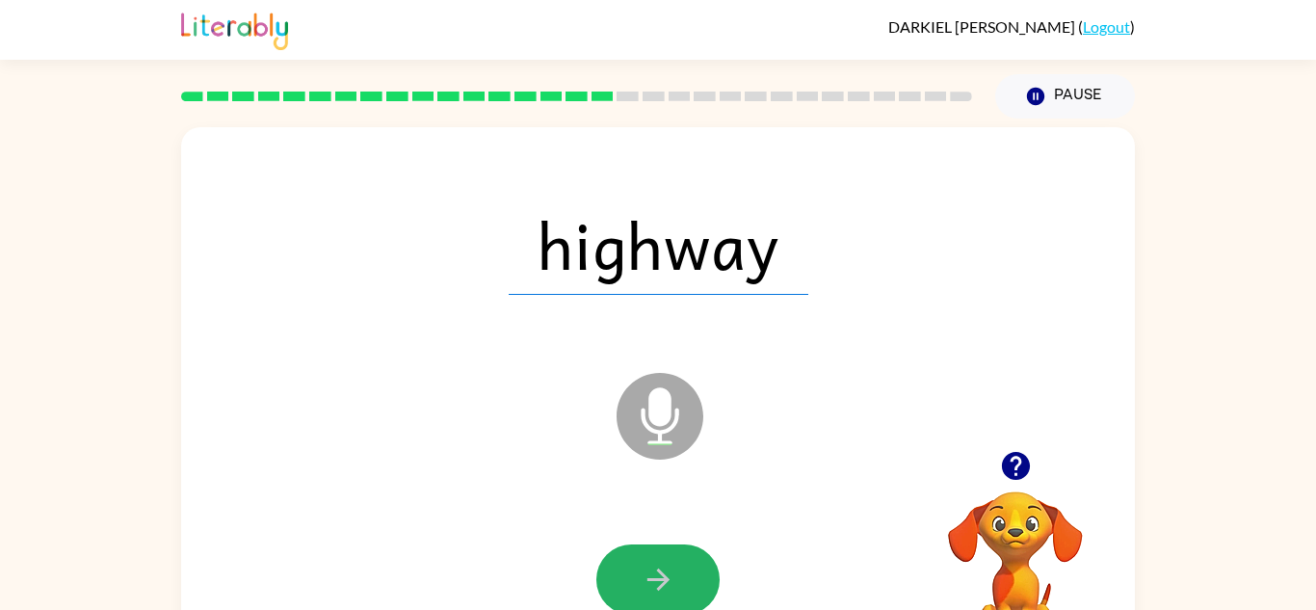
click at [662, 581] on icon "button" at bounding box center [659, 580] width 34 height 34
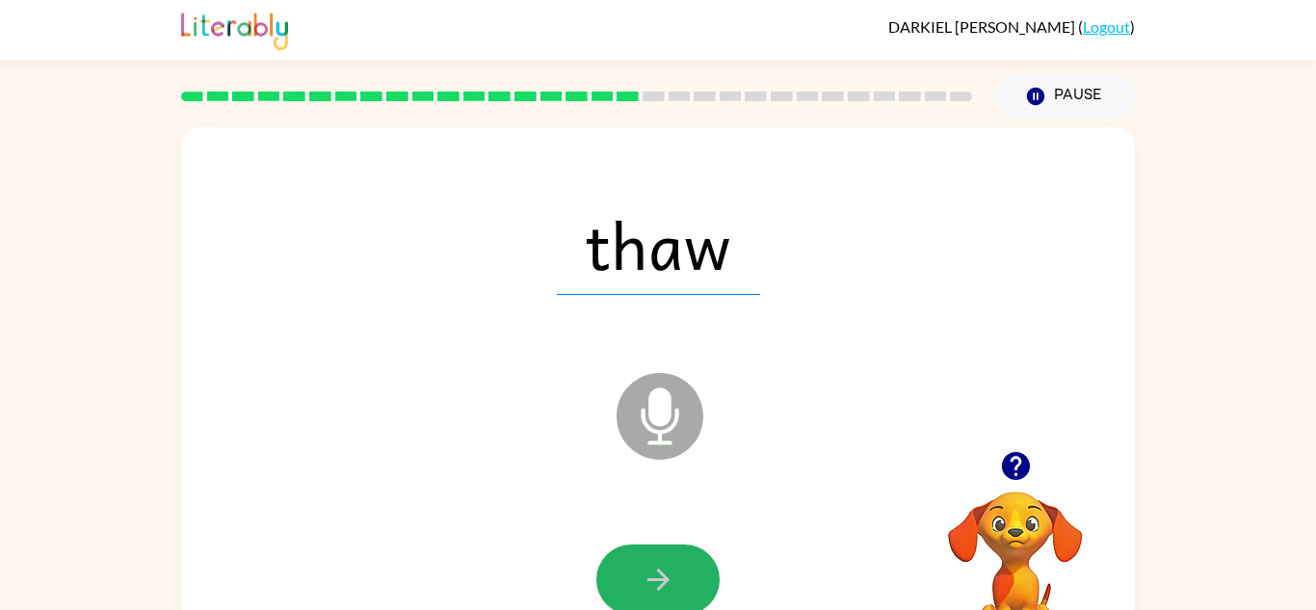
click at [662, 581] on icon "button" at bounding box center [659, 580] width 34 height 34
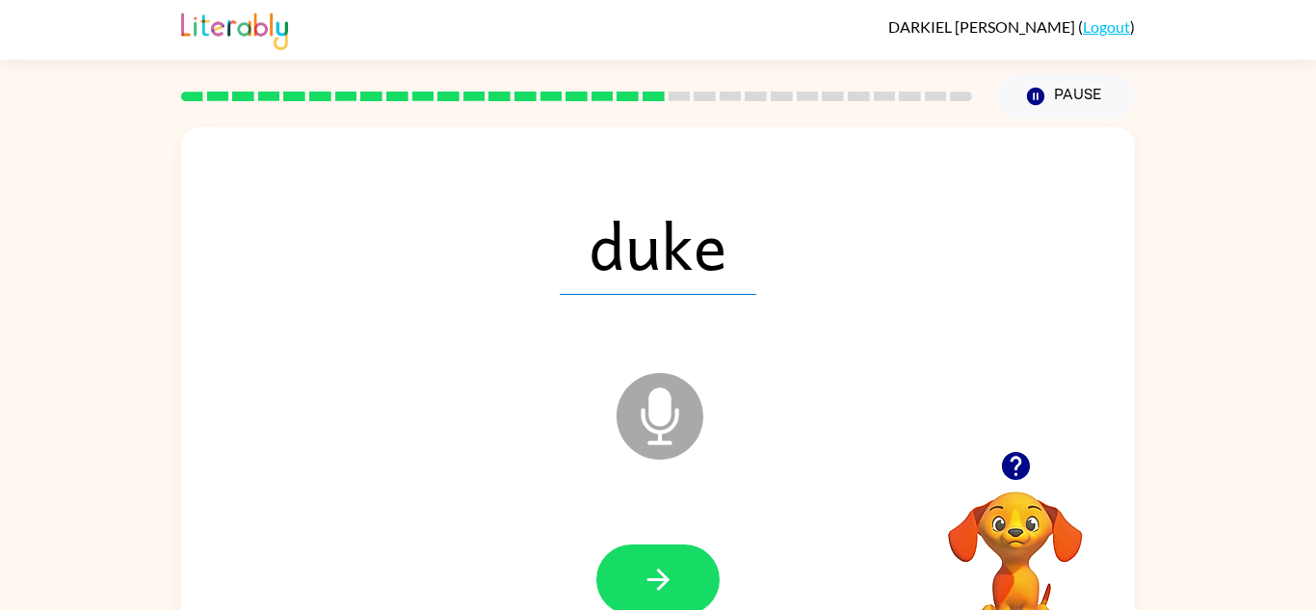
click at [662, 581] on icon "button" at bounding box center [659, 580] width 34 height 34
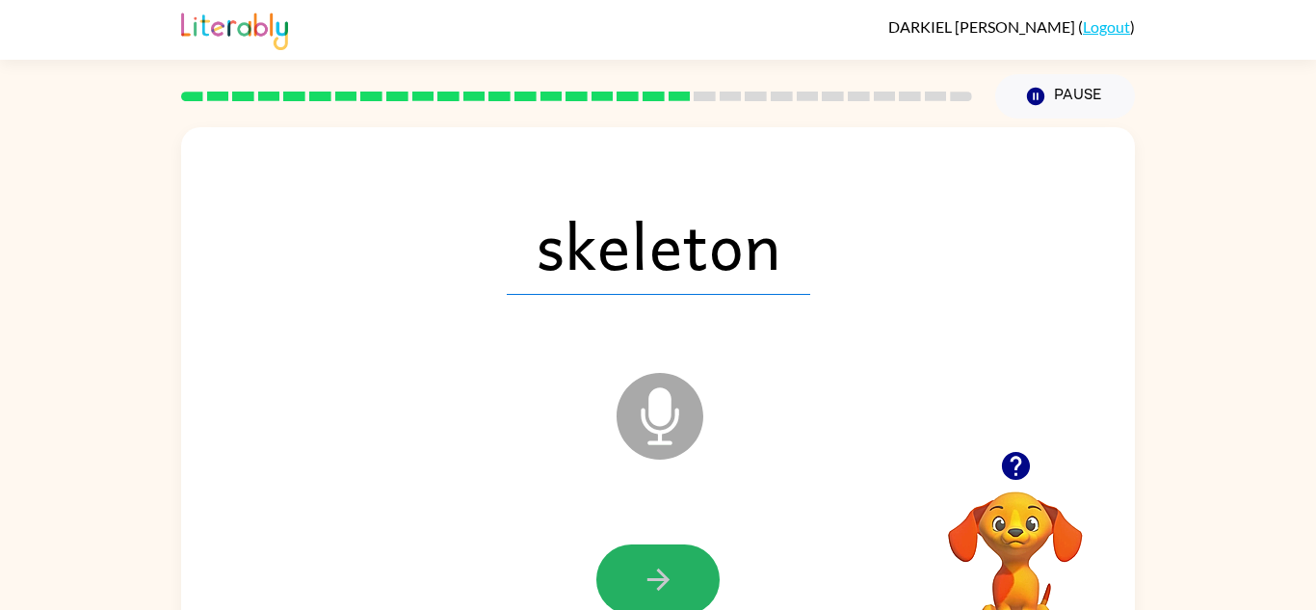
click at [662, 581] on icon "button" at bounding box center [659, 580] width 34 height 34
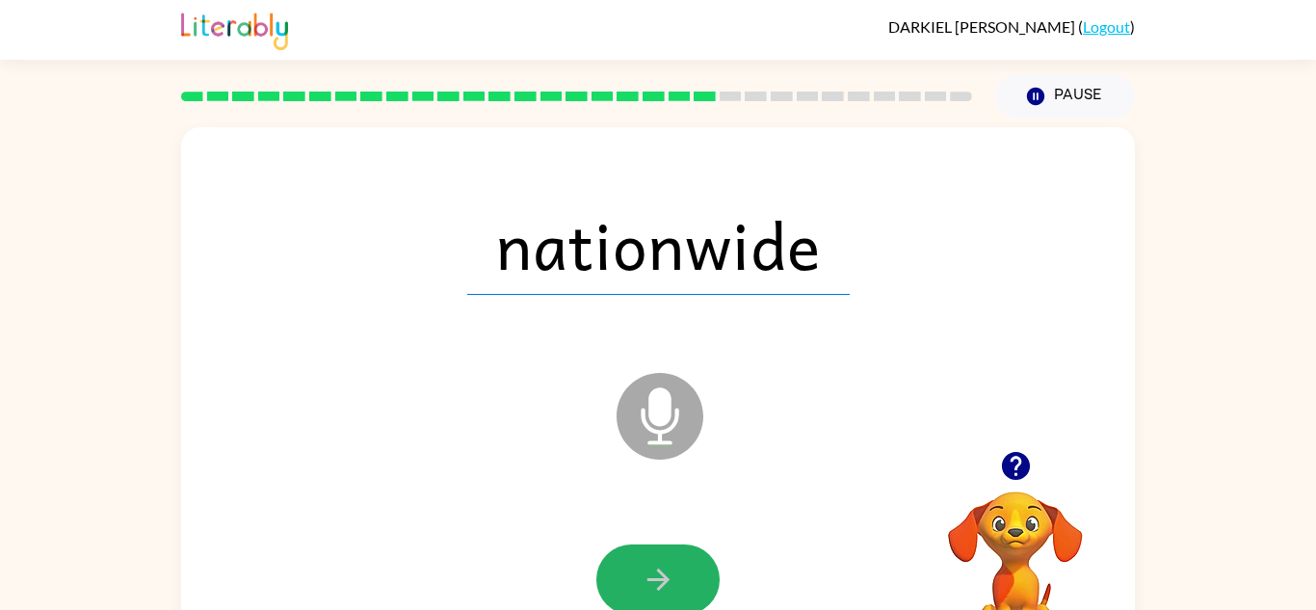
click at [662, 581] on icon "button" at bounding box center [659, 580] width 34 height 34
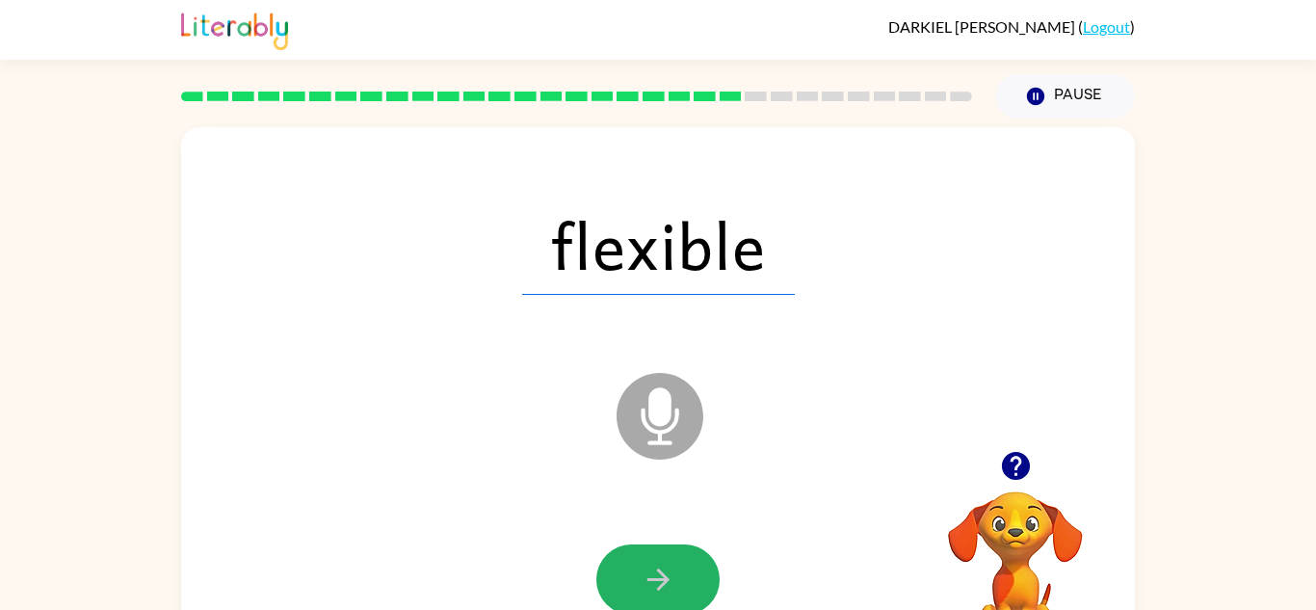
click at [662, 581] on icon "button" at bounding box center [659, 580] width 34 height 34
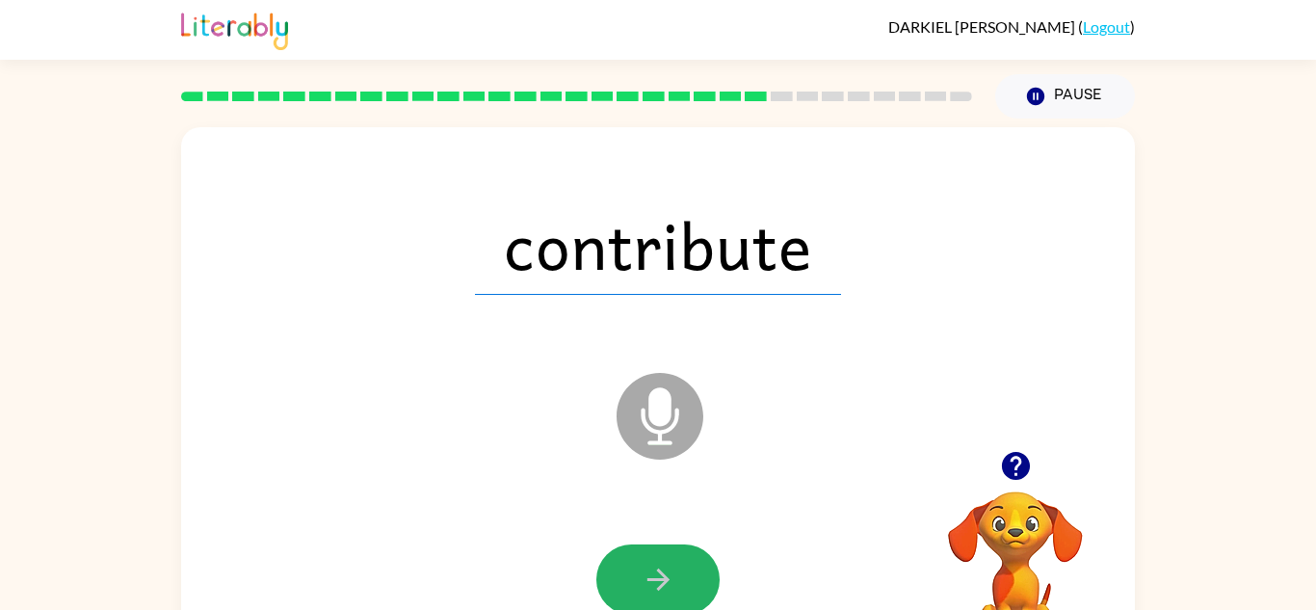
click at [662, 581] on icon "button" at bounding box center [659, 580] width 34 height 34
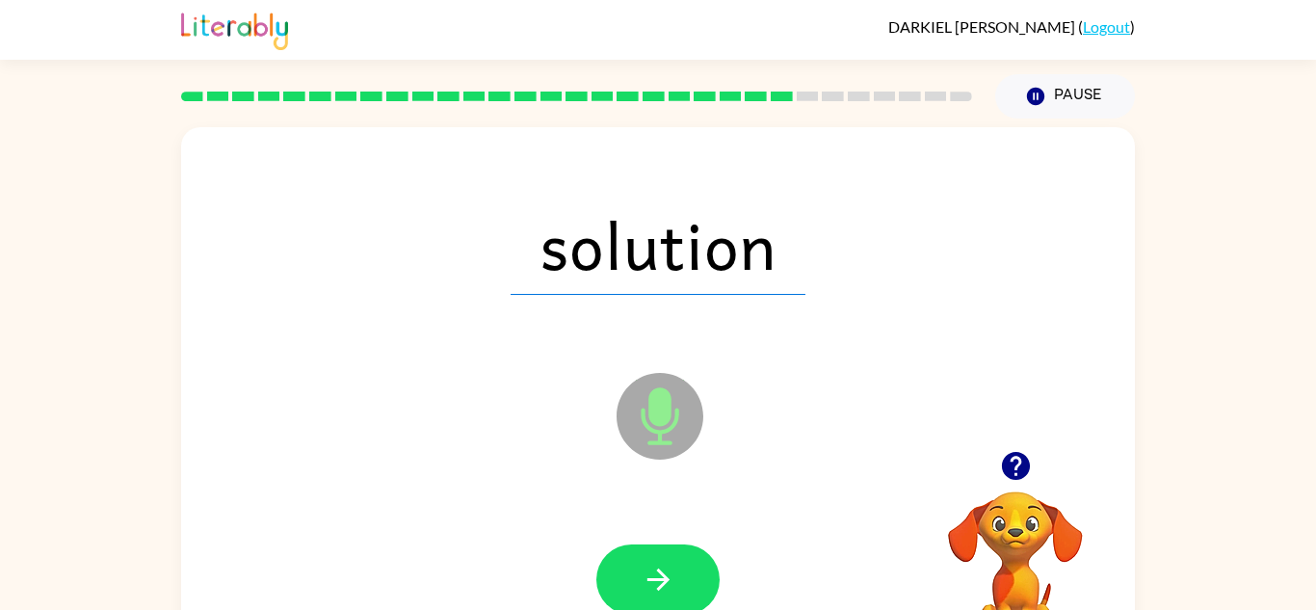
click at [662, 581] on icon "button" at bounding box center [659, 580] width 34 height 34
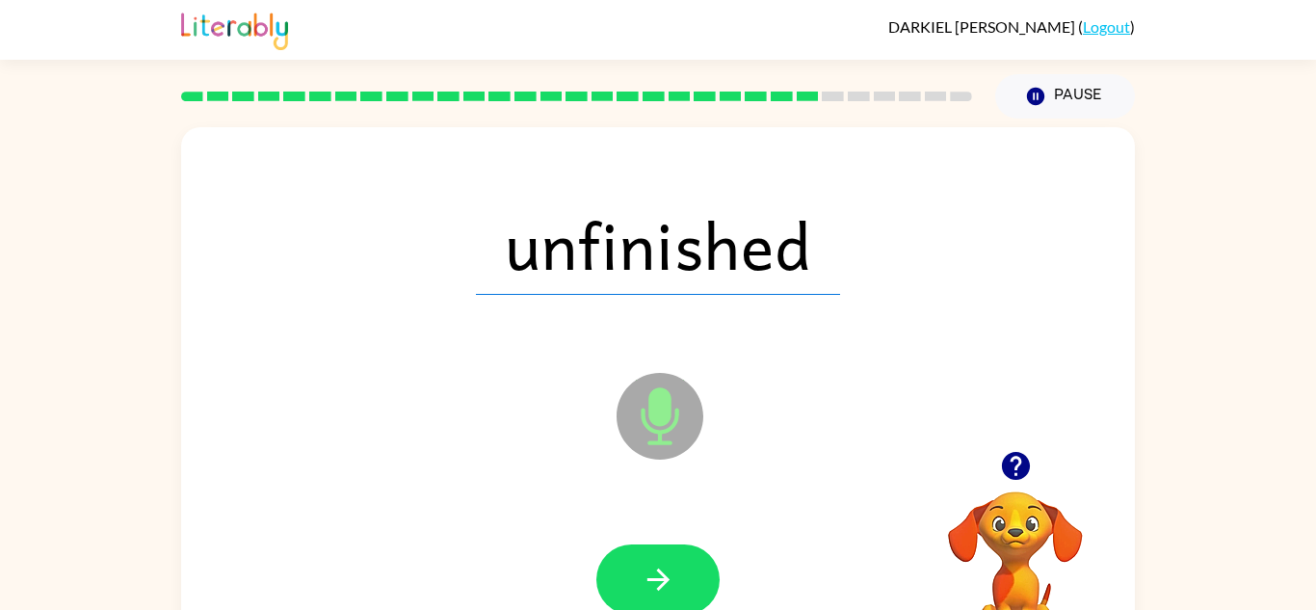
click at [662, 581] on icon "button" at bounding box center [659, 580] width 34 height 34
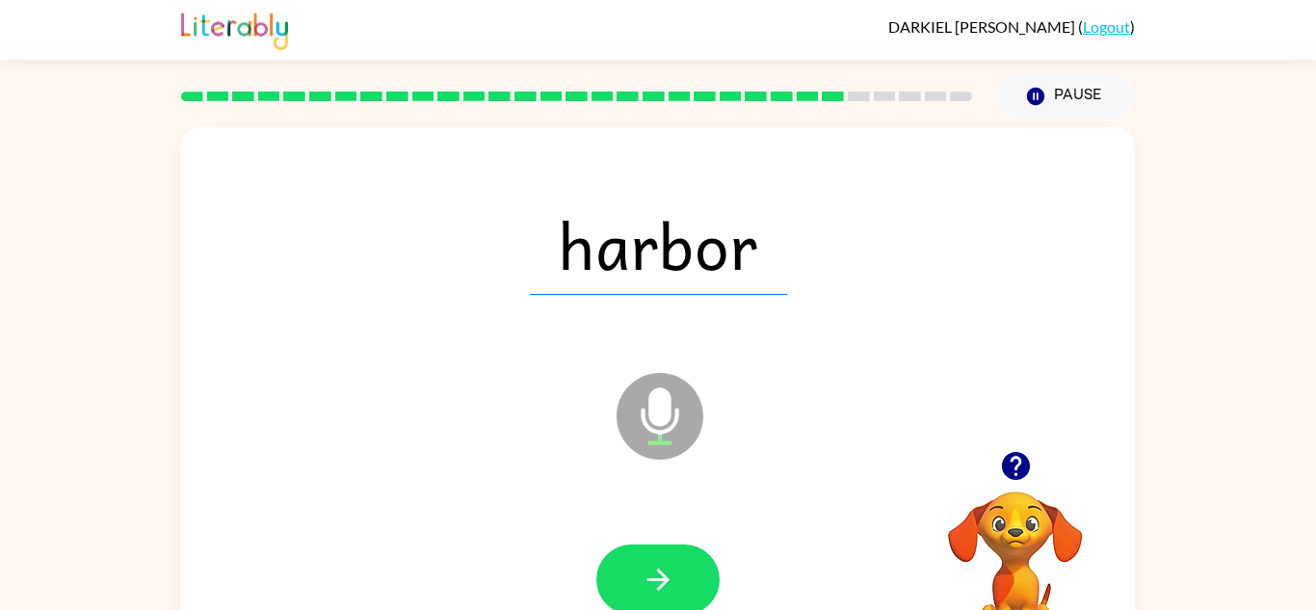
click at [662, 581] on icon "button" at bounding box center [659, 580] width 34 height 34
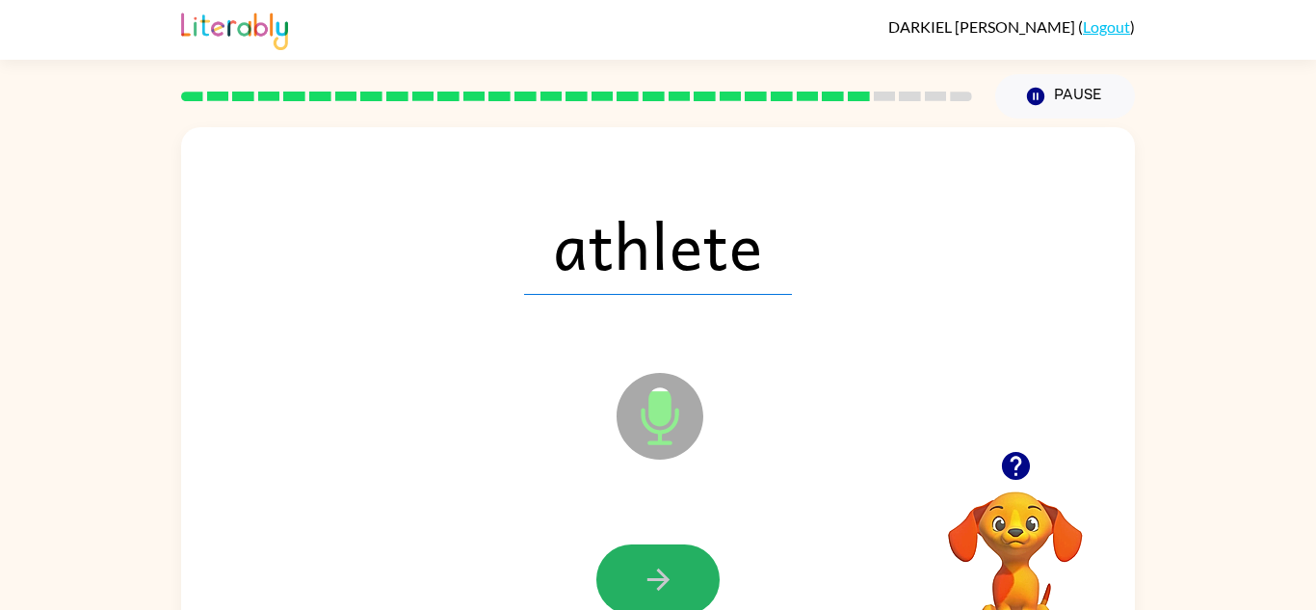
click at [662, 581] on icon "button" at bounding box center [659, 580] width 34 height 34
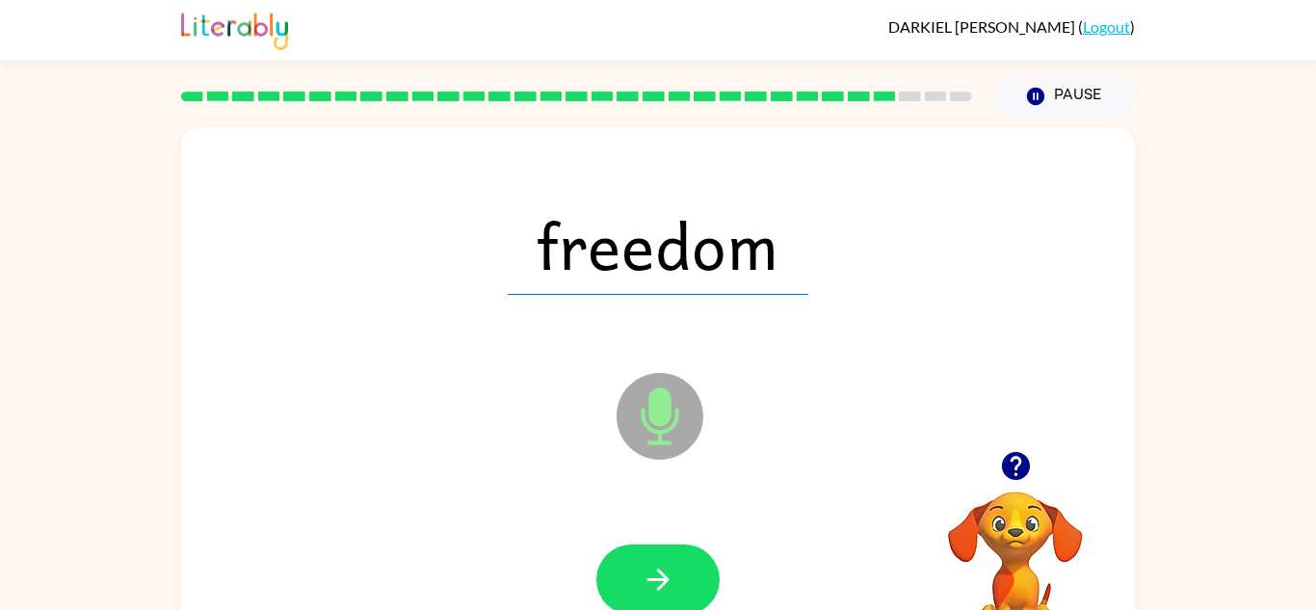
click at [662, 581] on icon "button" at bounding box center [659, 580] width 34 height 34
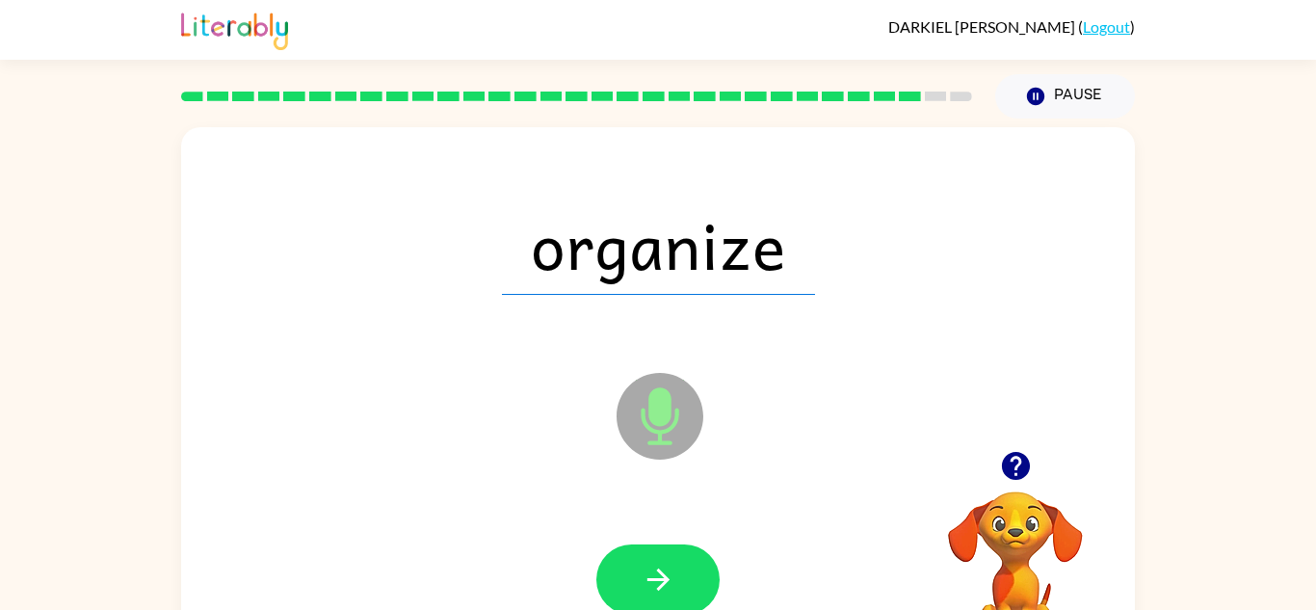
click at [662, 581] on icon "button" at bounding box center [659, 580] width 34 height 34
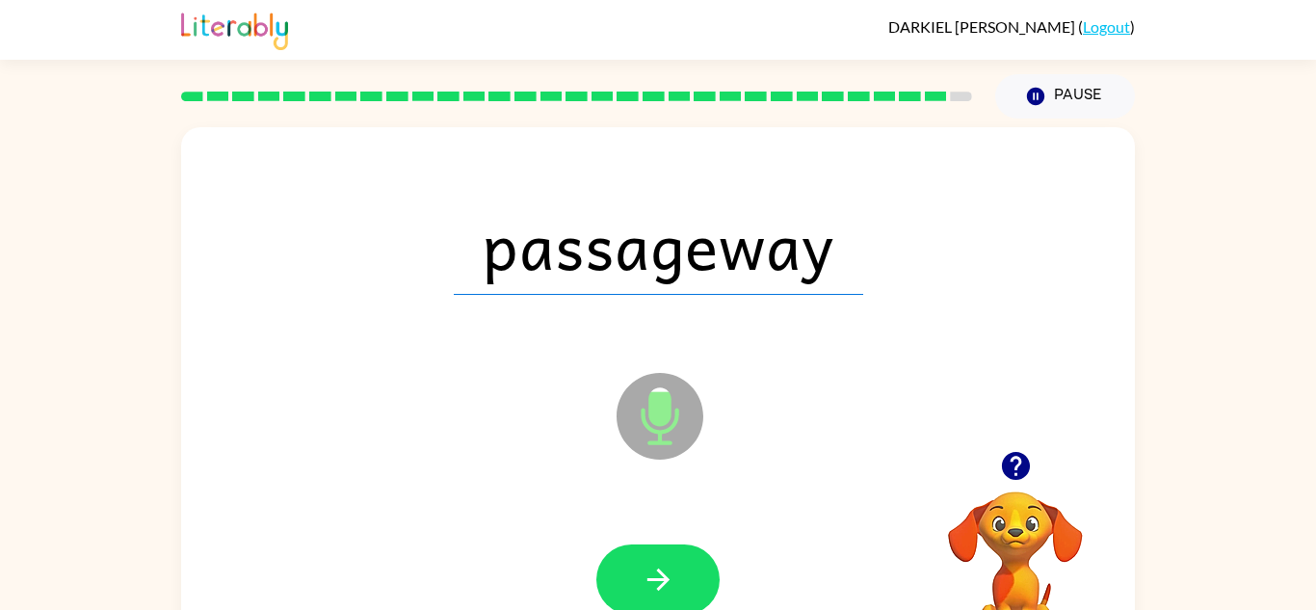
click at [662, 581] on icon "button" at bounding box center [659, 580] width 34 height 34
